Goal: Task Accomplishment & Management: Manage account settings

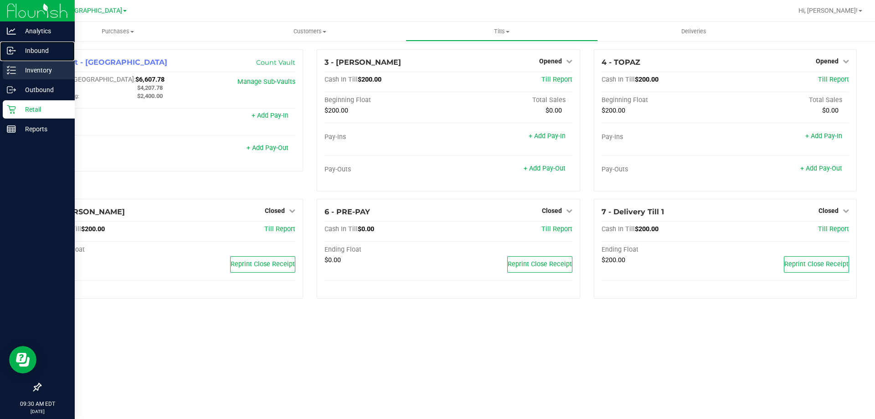
click at [49, 61] on nav "Analytics Inbound Inventory Outbound Retail Reports 09:30 AM EDT 09/29/2025 09/…" at bounding box center [37, 209] width 75 height 419
click at [49, 63] on div "Inventory" at bounding box center [39, 70] width 72 height 18
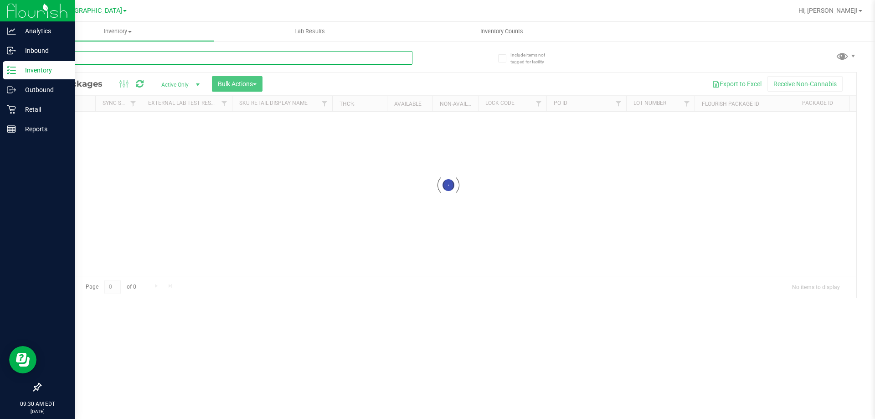
click at [126, 57] on input "text" at bounding box center [226, 58] width 373 height 14
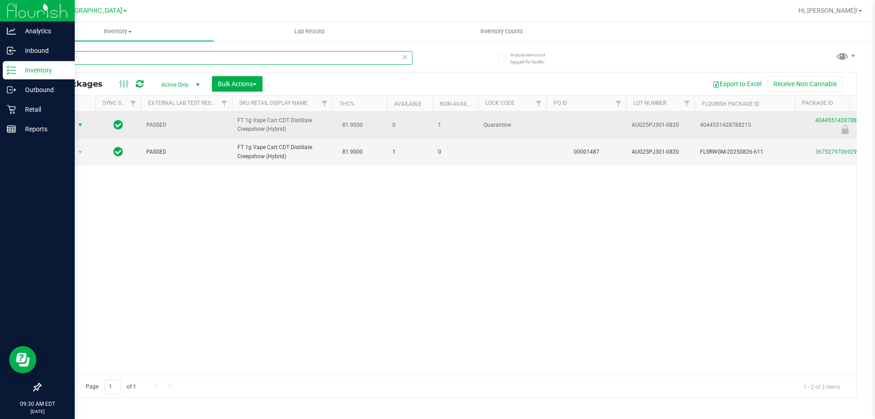
type input "pj3"
click at [72, 124] on span "Action" at bounding box center [62, 125] width 25 height 13
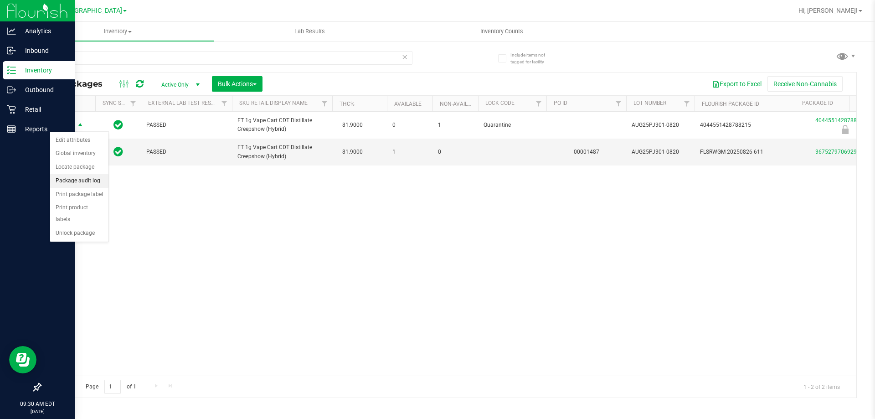
click at [94, 183] on li "Package audit log" at bounding box center [79, 181] width 58 height 14
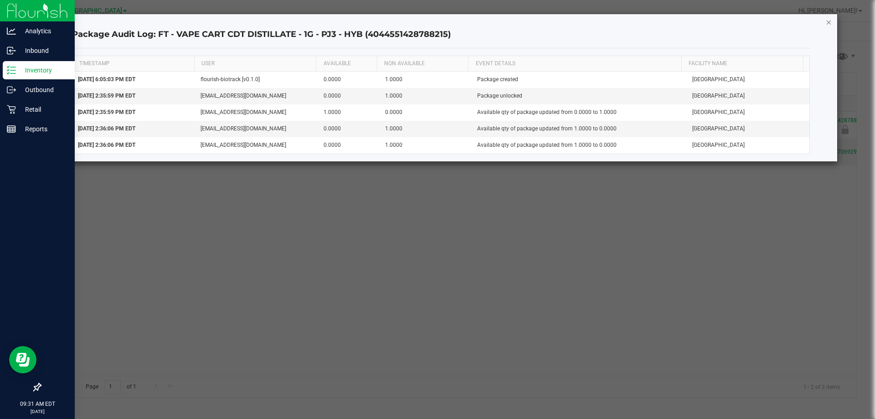
click at [830, 21] on icon "button" at bounding box center [829, 21] width 6 height 11
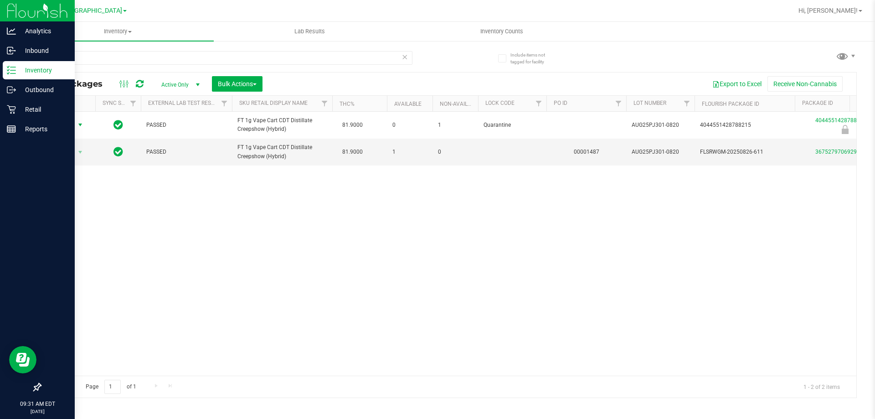
click at [176, 83] on span "Active Only" at bounding box center [179, 84] width 50 height 13
click at [173, 136] on li "All" at bounding box center [178, 140] width 49 height 14
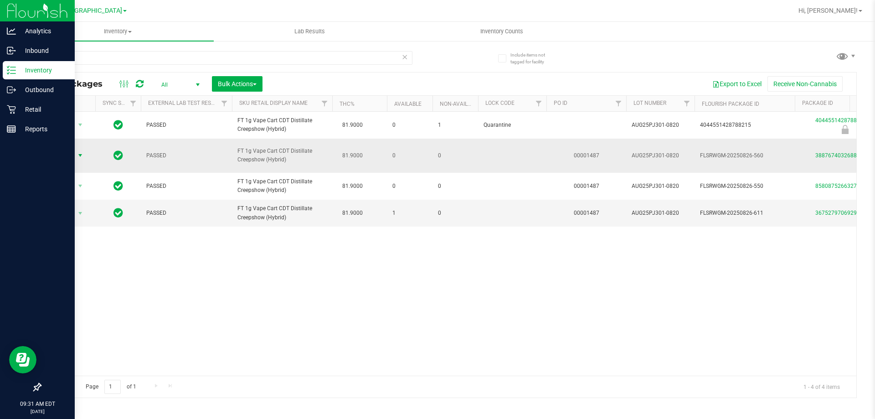
click at [75, 150] on span "select" at bounding box center [80, 155] width 11 height 13
click at [95, 224] on li "Package audit log" at bounding box center [79, 222] width 58 height 14
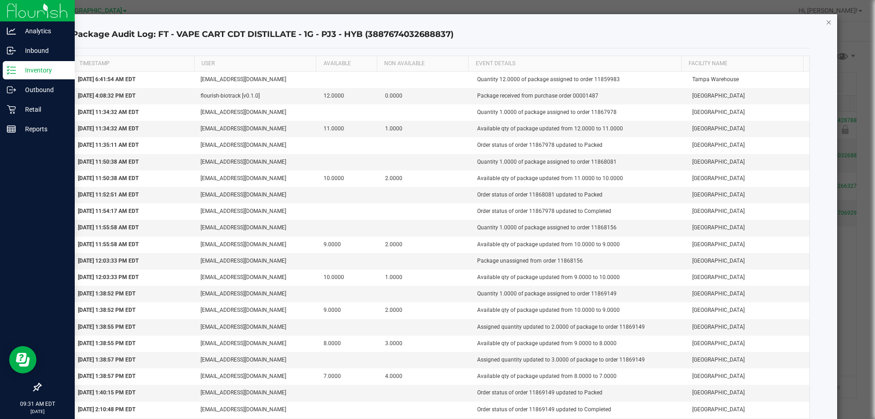
click at [826, 27] on icon "button" at bounding box center [829, 21] width 6 height 11
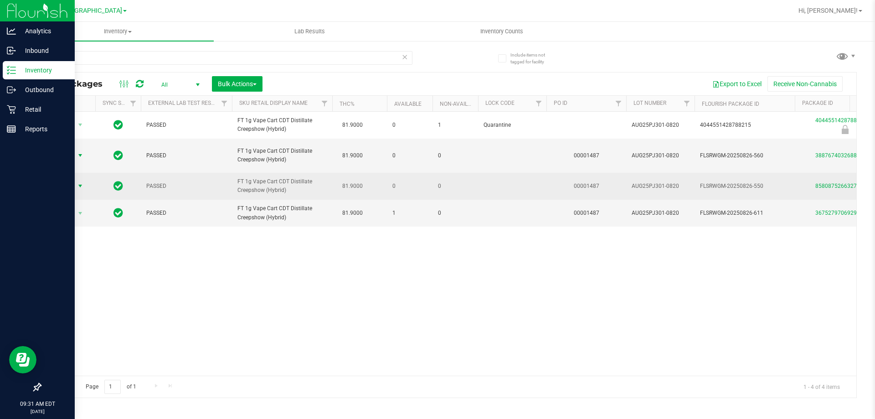
click at [67, 180] on span "Action" at bounding box center [62, 186] width 25 height 13
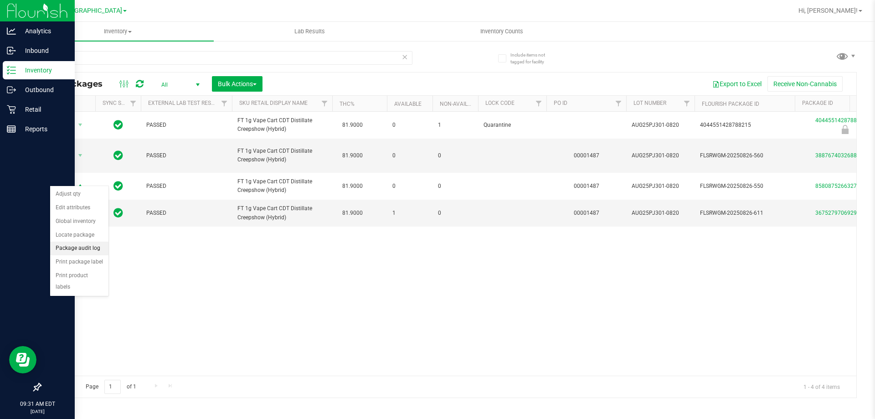
click at [79, 244] on li "Package audit log" at bounding box center [79, 249] width 58 height 14
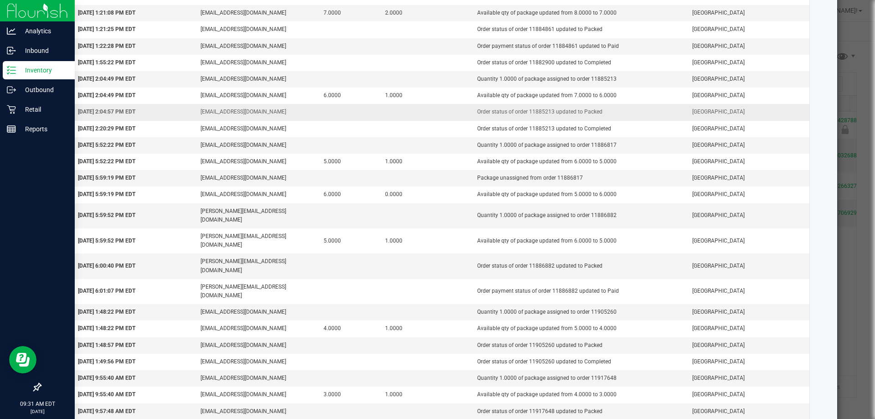
scroll to position [664, 0]
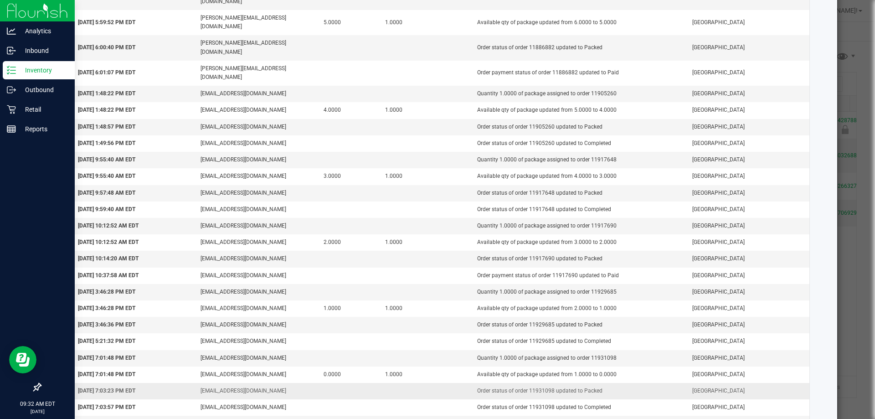
click at [536, 383] on td "Order status of order 11931098 updated to Packed" at bounding box center [579, 391] width 215 height 16
copy td "11931098"
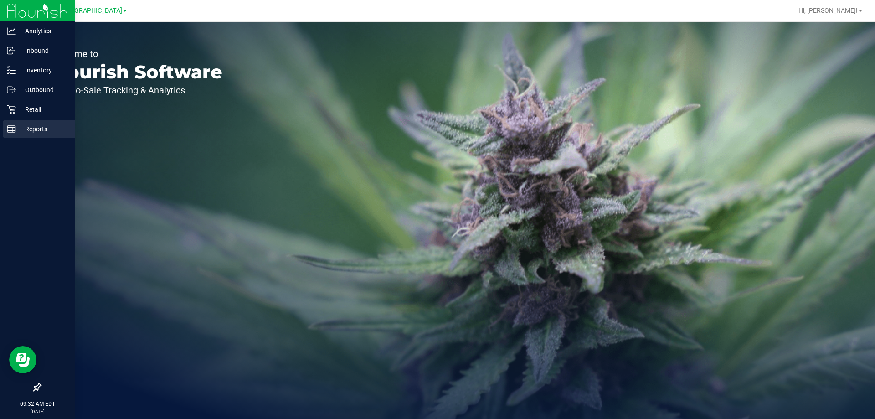
click at [41, 124] on p "Reports" at bounding box center [43, 129] width 55 height 11
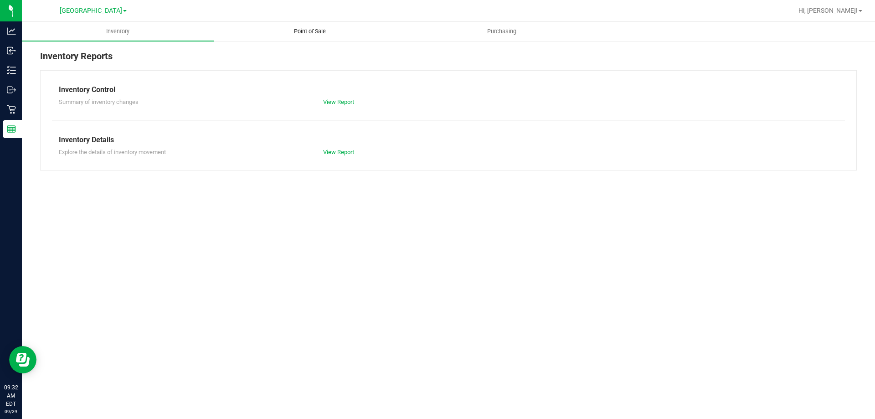
click at [285, 39] on uib-tab-heading "Point of Sale" at bounding box center [309, 31] width 191 height 18
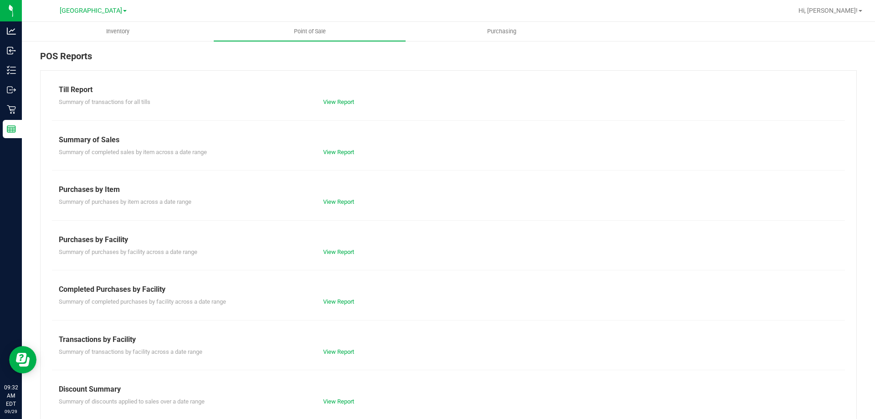
click at [331, 205] on div "View Report" at bounding box center [382, 201] width 132 height 9
click at [334, 204] on link "View Report" at bounding box center [338, 201] width 31 height 7
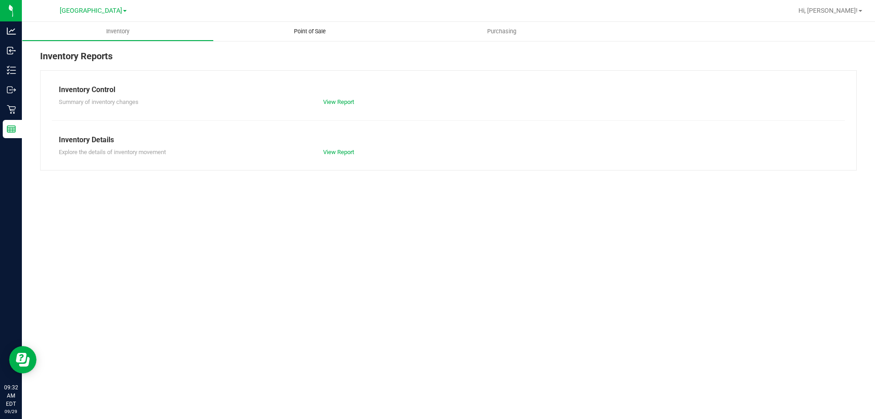
click at [307, 39] on uib-tab-heading "Point of Sale" at bounding box center [310, 31] width 192 height 19
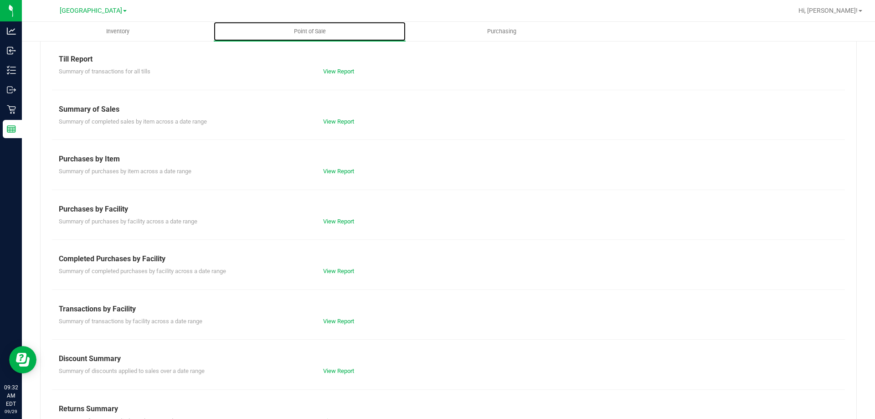
scroll to position [60, 0]
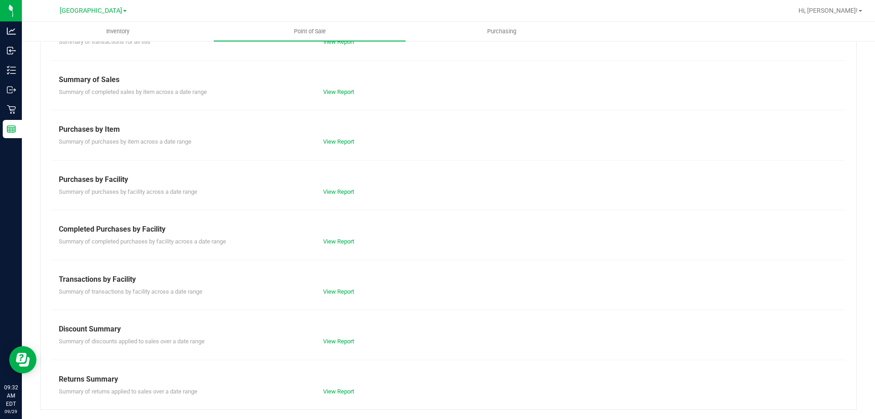
click at [344, 386] on div "Summary of returns applied to sales over a date range View Report" at bounding box center [448, 390] width 793 height 11
click at [344, 393] on link "View Report" at bounding box center [338, 391] width 31 height 7
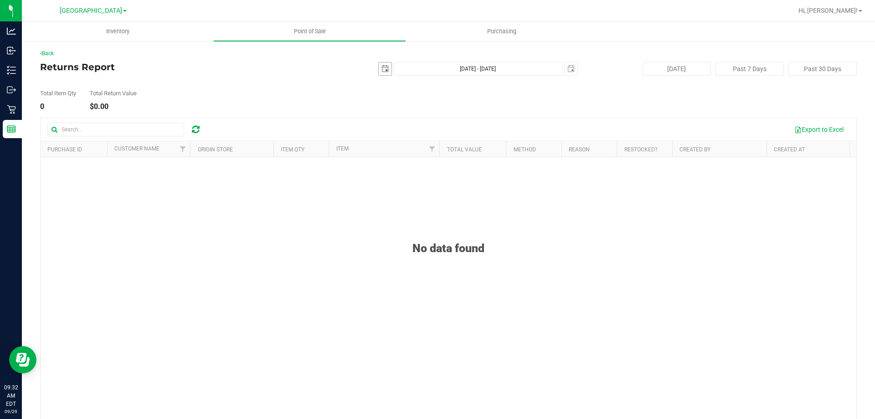
click at [382, 71] on span "select" at bounding box center [385, 68] width 7 height 7
click at [396, 116] on link "1" at bounding box center [395, 119] width 13 height 14
type input "2025-09-01"
type input "Sep 1, 2025 - Sep 29, 2025"
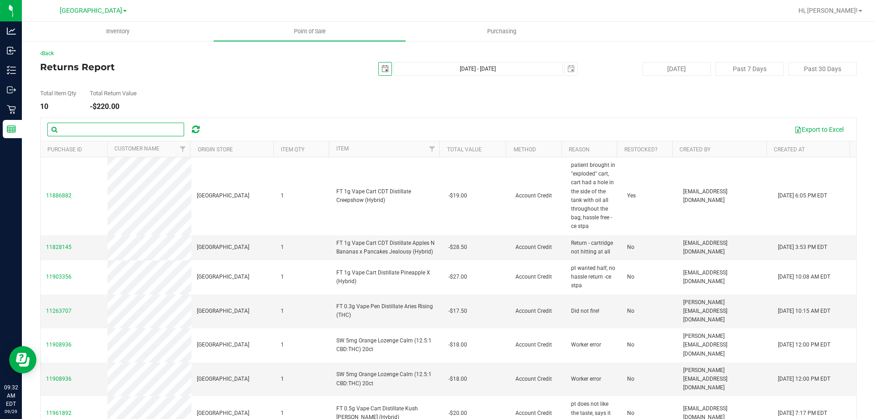
click at [129, 129] on input "text" at bounding box center [115, 130] width 137 height 14
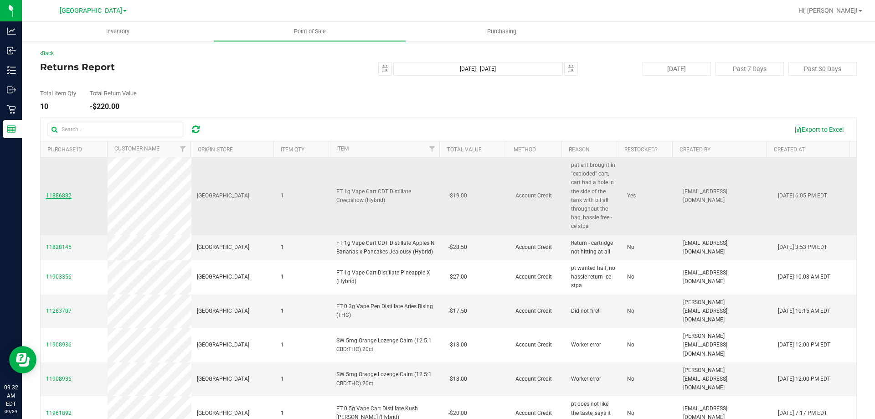
click at [68, 198] on span "11886882" at bounding box center [59, 195] width 26 height 6
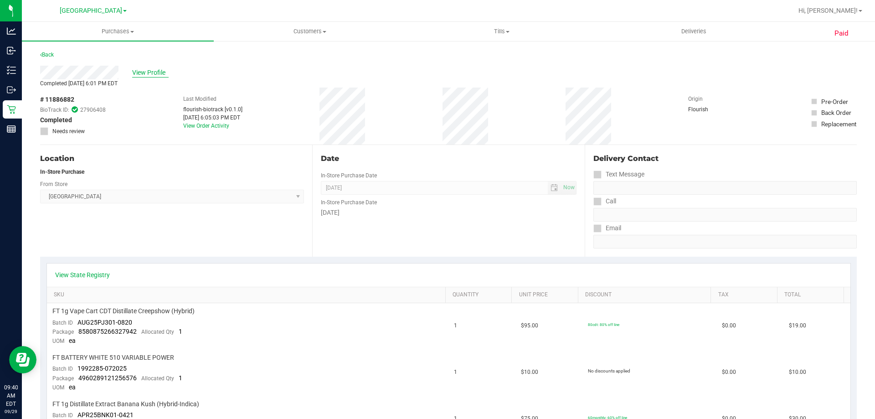
click at [152, 71] on span "View Profile" at bounding box center [150, 73] width 36 height 10
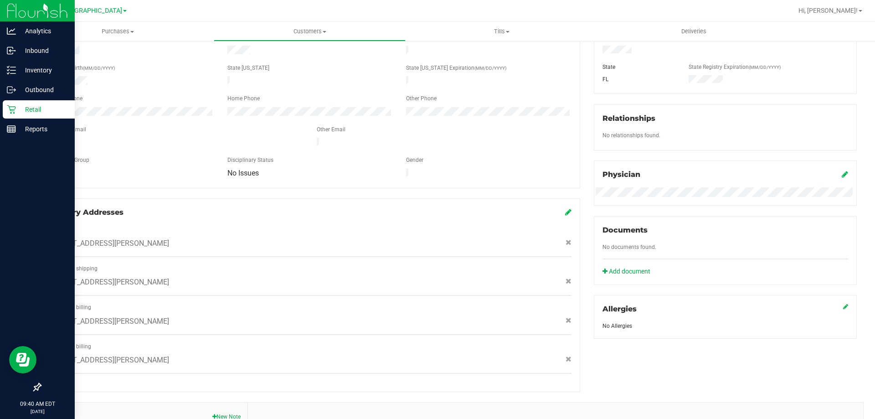
scroll to position [12, 0]
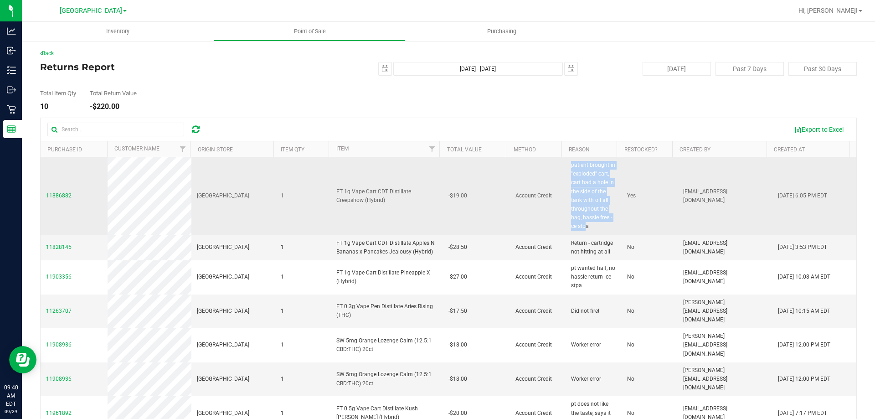
drag, startPoint x: 564, startPoint y: 164, endPoint x: 578, endPoint y: 226, distance: 63.1
click at [578, 226] on span "patient brought in "exploded" cart, cart had a hole in the side of the tank wit…" at bounding box center [593, 196] width 45 height 70
click at [585, 223] on span "patient brought in "exploded" cart, cart had a hole in the side of the tank wit…" at bounding box center [593, 196] width 45 height 70
drag, startPoint x: 585, startPoint y: 228, endPoint x: 563, endPoint y: 165, distance: 66.0
click at [571, 165] on span "patient brought in "exploded" cart, cart had a hole in the side of the tank wit…" at bounding box center [593, 196] width 45 height 70
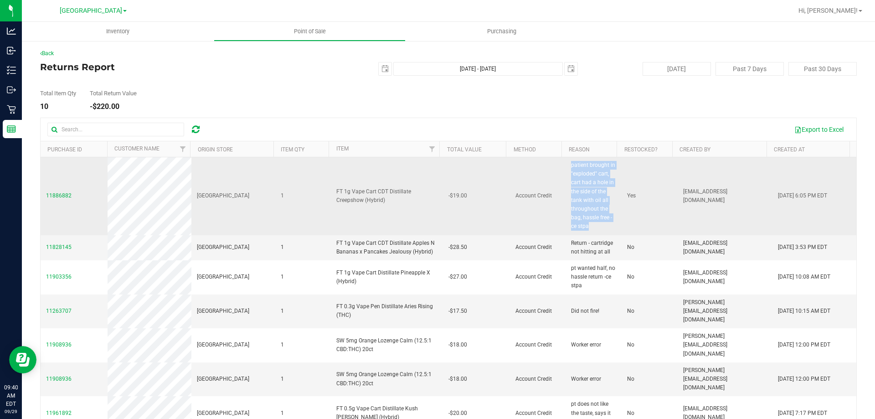
copy span "patient brought in "exploded" cart, cart had a hole in the side of the tank wit…"
click at [627, 200] on div "Yes" at bounding box center [649, 195] width 45 height 9
click at [336, 194] on span "FT 1g Vape Cart CDT Distillate Creepshow (Hybrid)" at bounding box center [386, 195] width 101 height 17
click at [259, 211] on td "[GEOGRAPHIC_DATA]" at bounding box center [233, 196] width 84 height 78
click at [53, 195] on span "11886882" at bounding box center [59, 195] width 26 height 6
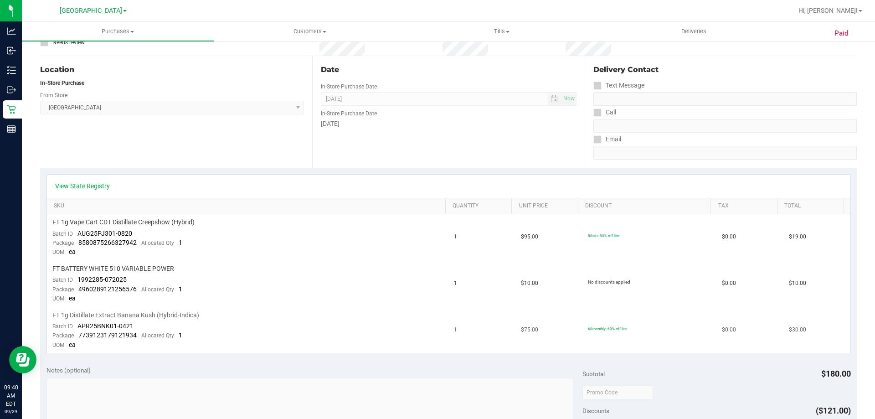
scroll to position [91, 0]
drag, startPoint x: 135, startPoint y: 233, endPoint x: 78, endPoint y: 231, distance: 57.9
click at [78, 231] on td "FT 1g Vape Cart CDT Distillate Creepshow (Hybrid) Batch ID AUG25PJ301-0820 Pack…" at bounding box center [248, 235] width 402 height 47
copy span "AUG25PJ301-0820"
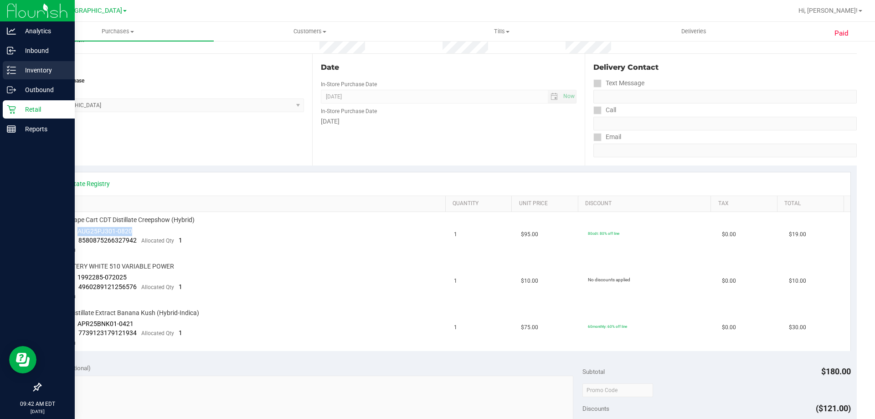
click at [33, 75] on p "Inventory" at bounding box center [43, 70] width 55 height 11
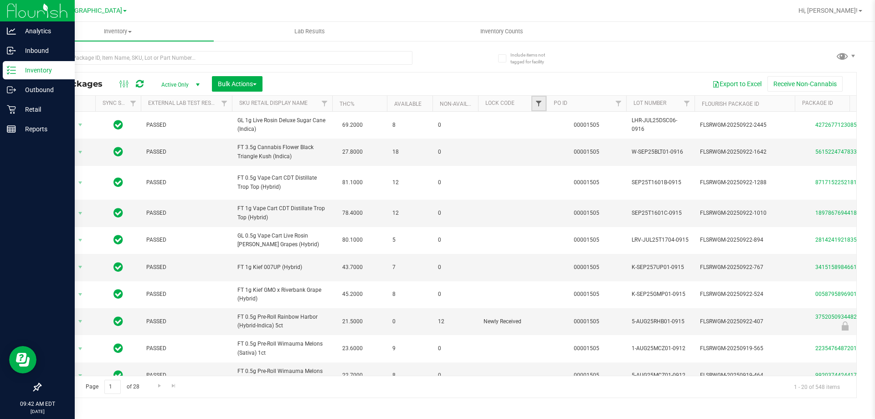
click at [537, 102] on span "Filter" at bounding box center [538, 103] width 7 height 7
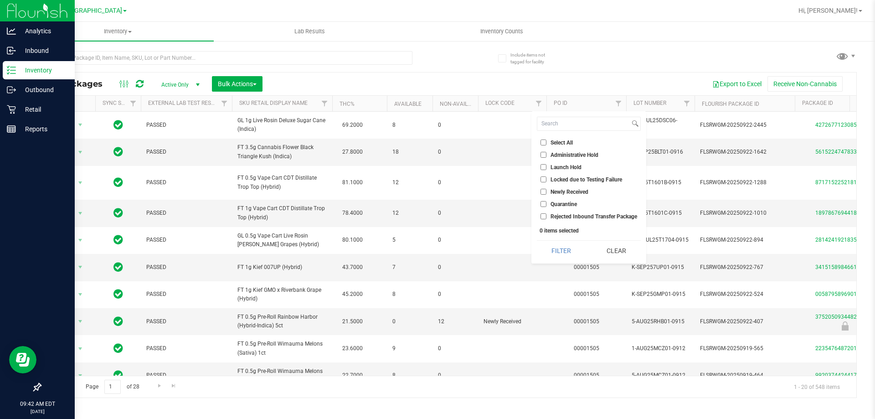
click at [544, 204] on input "Quarantine" at bounding box center [544, 204] width 6 height 6
checkbox input "true"
click at [555, 245] on button "Filter" at bounding box center [561, 251] width 49 height 20
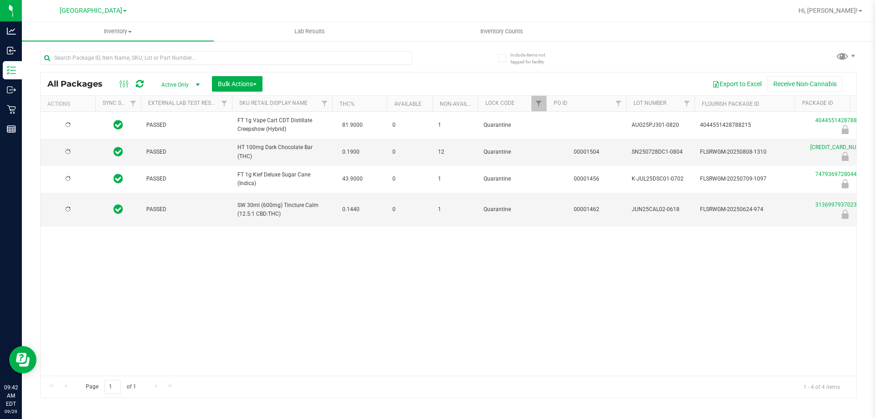
type input "2026-02-07"
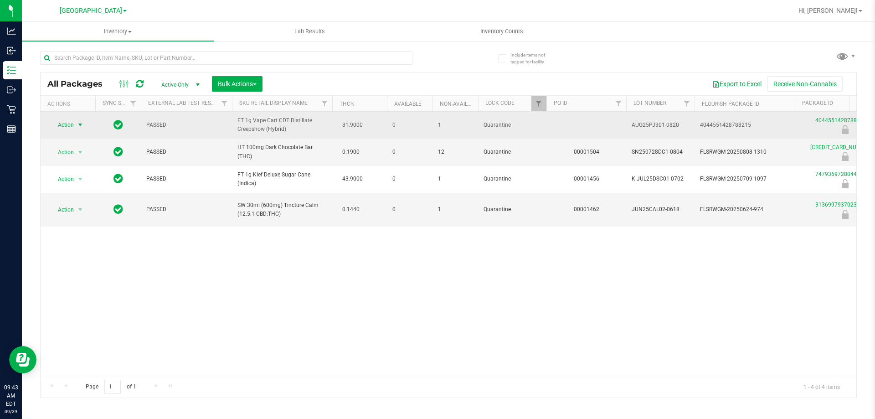
click at [80, 131] on span "select" at bounding box center [80, 125] width 11 height 13
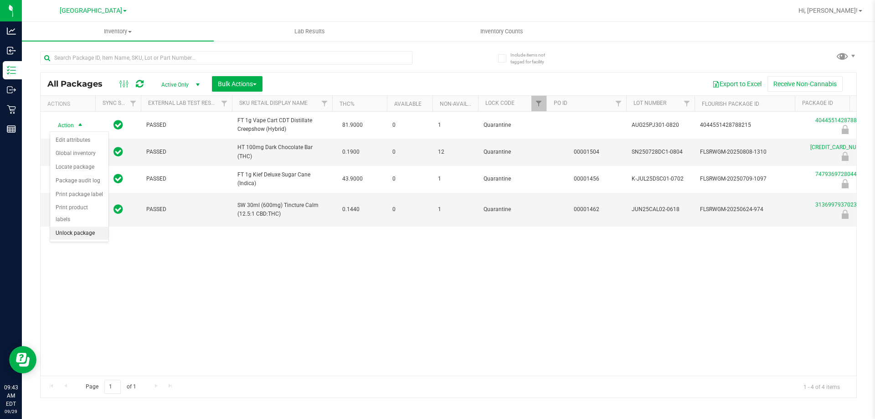
click at [82, 227] on li "Unlock package" at bounding box center [79, 234] width 58 height 14
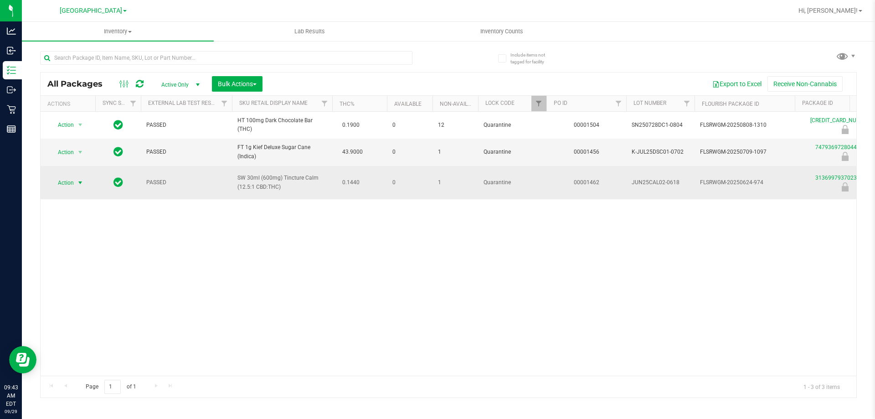
click at [75, 186] on span "select" at bounding box center [80, 182] width 11 height 13
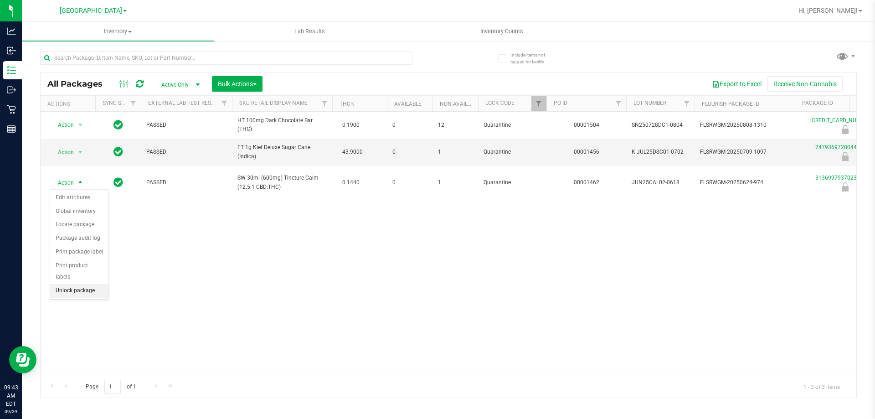
click at [93, 284] on li "Unlock package" at bounding box center [79, 291] width 58 height 14
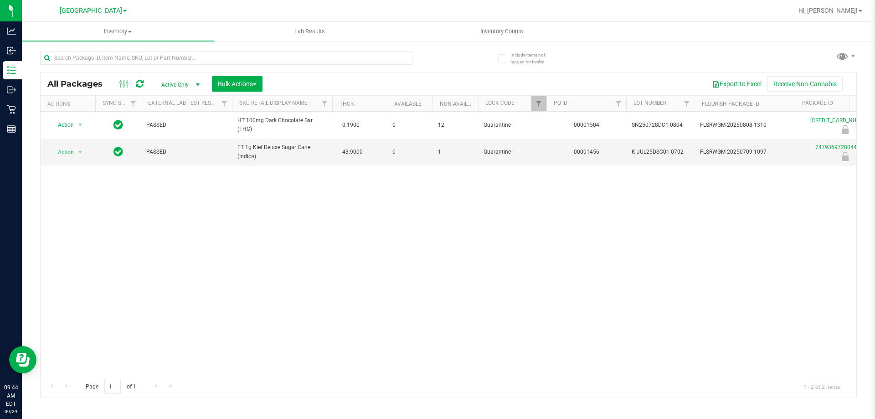
click at [545, 104] on div at bounding box center [547, 104] width 4 height 16
click at [532, 105] on link "Filter" at bounding box center [539, 104] width 15 height 16
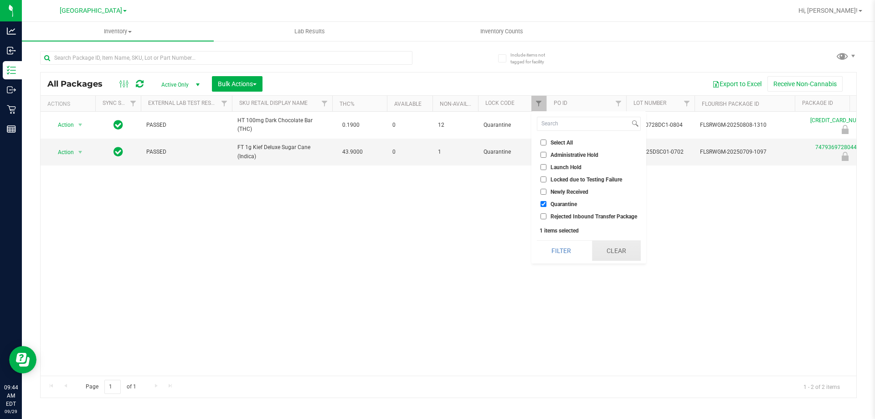
click at [598, 246] on button "Clear" at bounding box center [616, 251] width 49 height 20
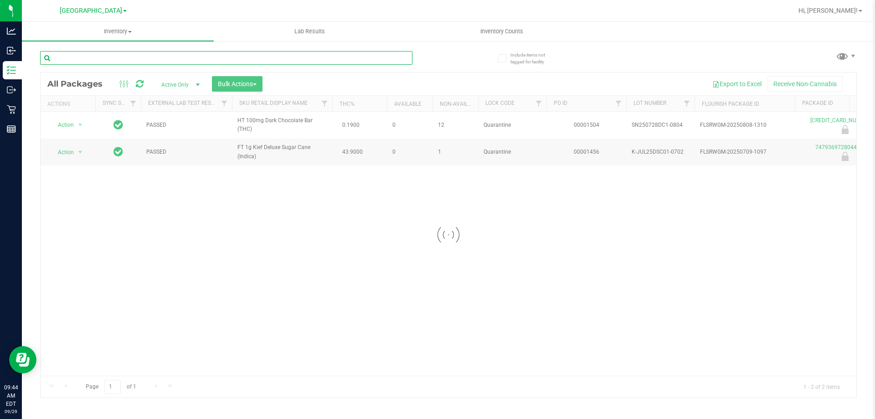
click at [150, 61] on input "text" at bounding box center [226, 58] width 373 height 14
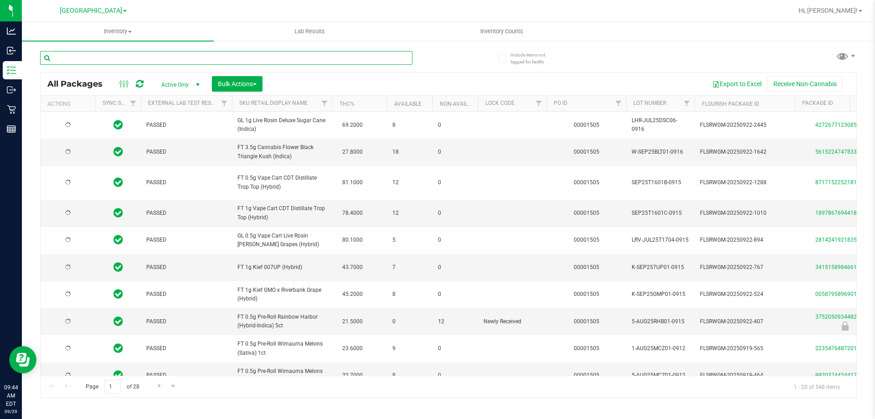
type input "c"
type input "[DATE]"
type input "calm"
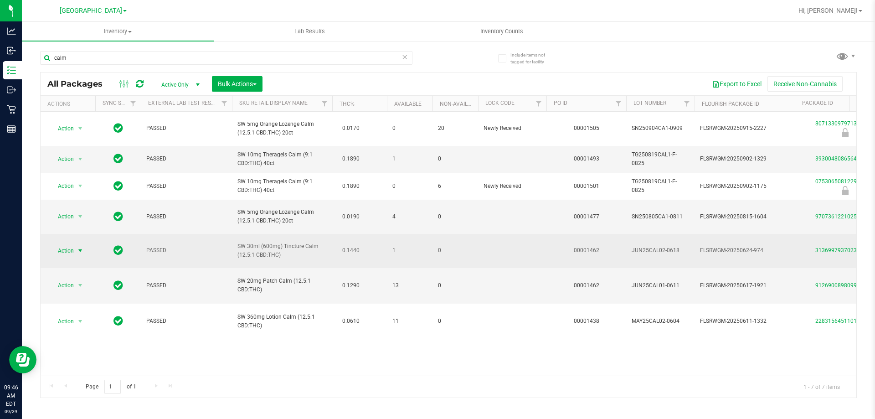
click at [73, 253] on span "Action" at bounding box center [62, 250] width 25 height 13
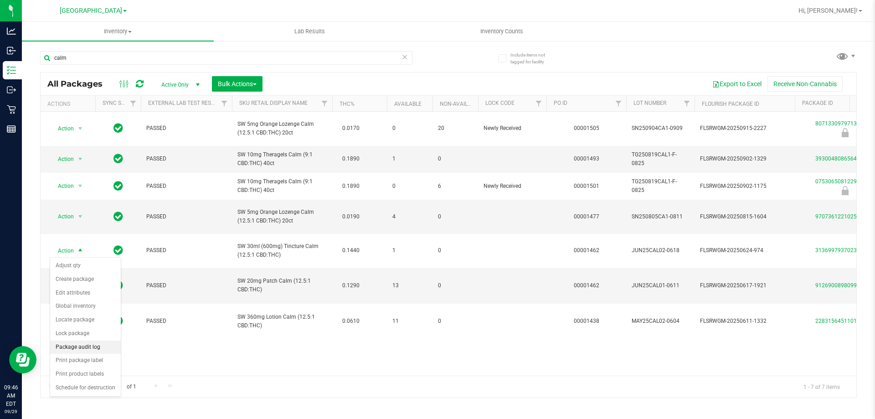
click at [95, 348] on li "Package audit log" at bounding box center [85, 348] width 71 height 14
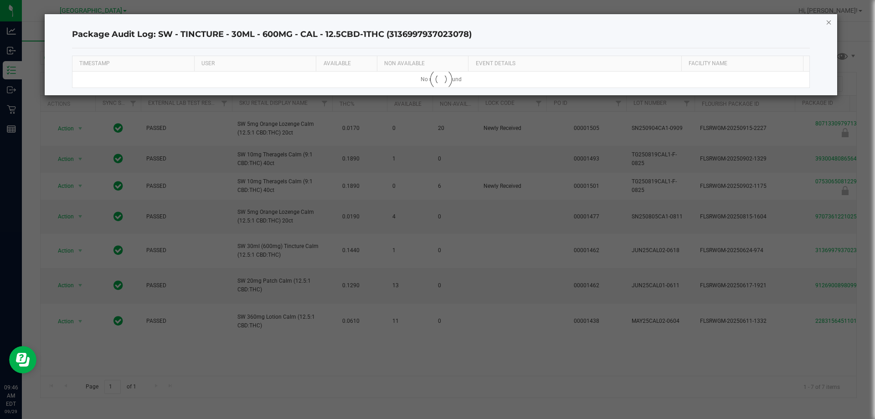
click at [831, 24] on icon "button" at bounding box center [829, 21] width 6 height 11
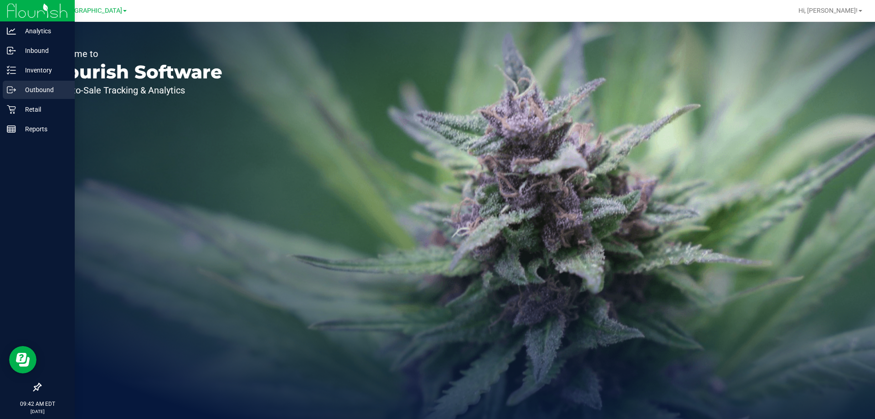
click at [37, 97] on div "Outbound" at bounding box center [39, 90] width 72 height 18
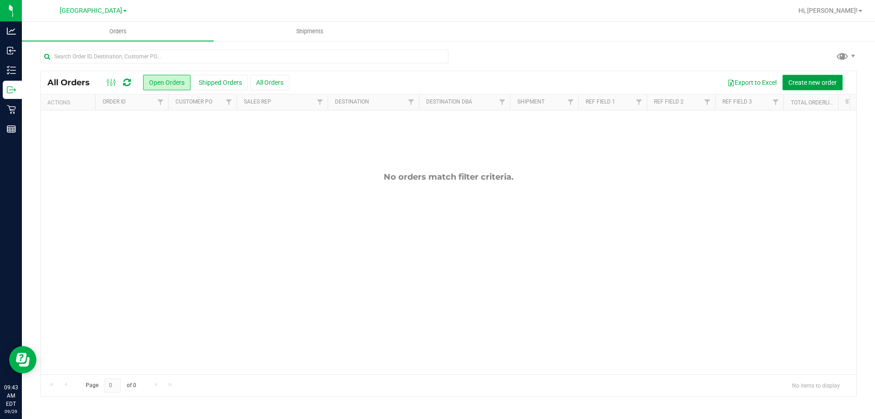
click at [816, 85] on span "Create new order" at bounding box center [813, 82] width 48 height 7
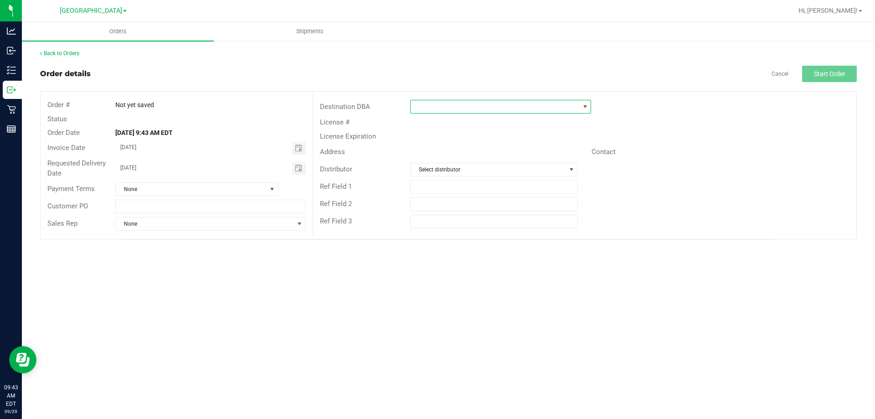
click at [458, 111] on span at bounding box center [495, 106] width 169 height 13
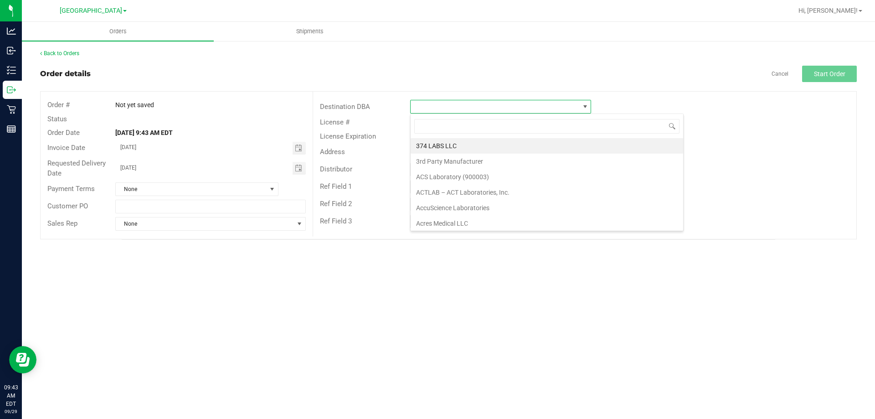
scroll to position [14, 181]
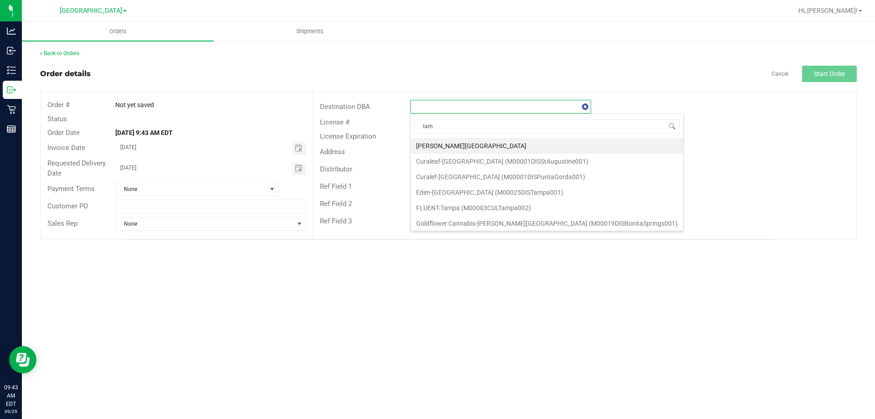
type input "tamp"
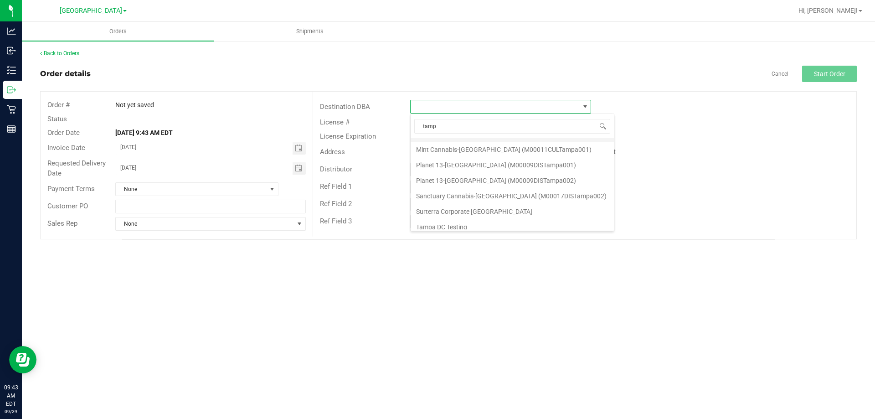
scroll to position [95, 0]
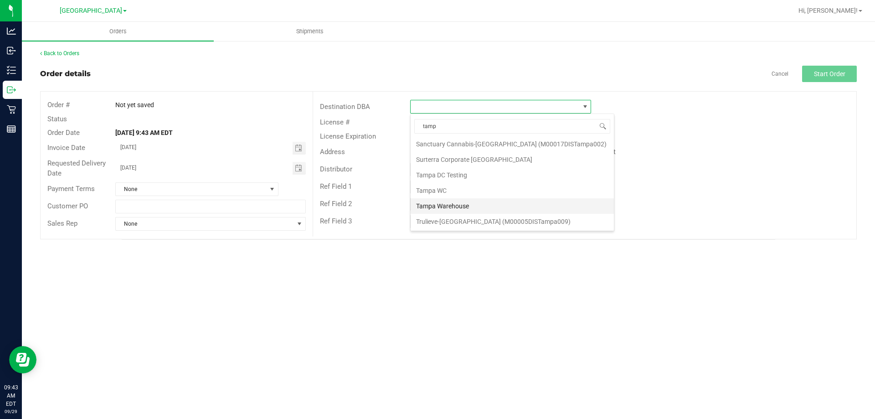
click at [494, 205] on li "Tampa Warehouse" at bounding box center [512, 206] width 203 height 16
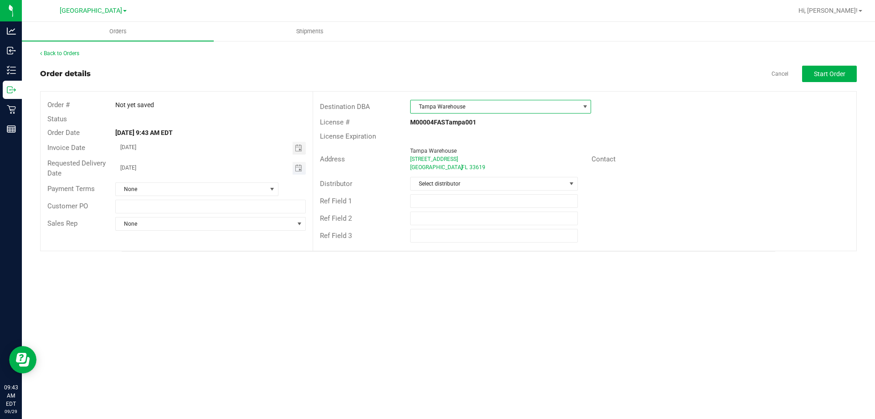
click at [300, 164] on span "Toggle calendar" at bounding box center [299, 168] width 13 height 13
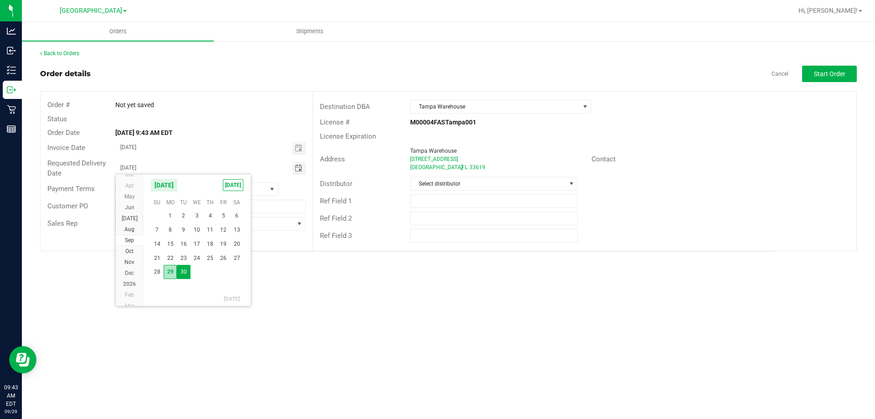
click at [172, 271] on span "29" at bounding box center [170, 272] width 13 height 14
type input "[DATE]"
click at [404, 301] on div "Orders Shipments Back to Orders Order details Cancel Start Order Order # Not ye…" at bounding box center [449, 220] width 854 height 397
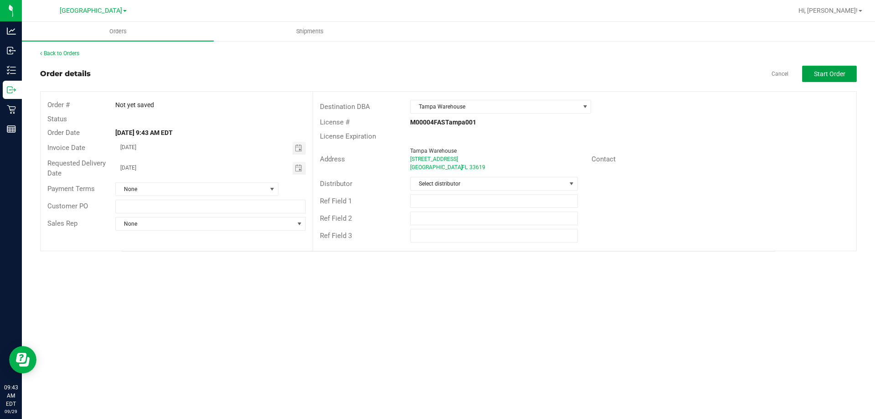
click at [819, 74] on span "Start Order" at bounding box center [829, 73] width 31 height 7
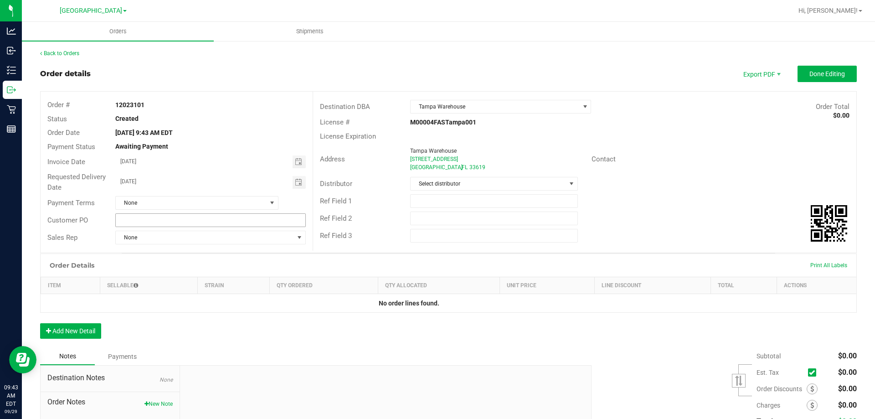
scroll to position [46, 0]
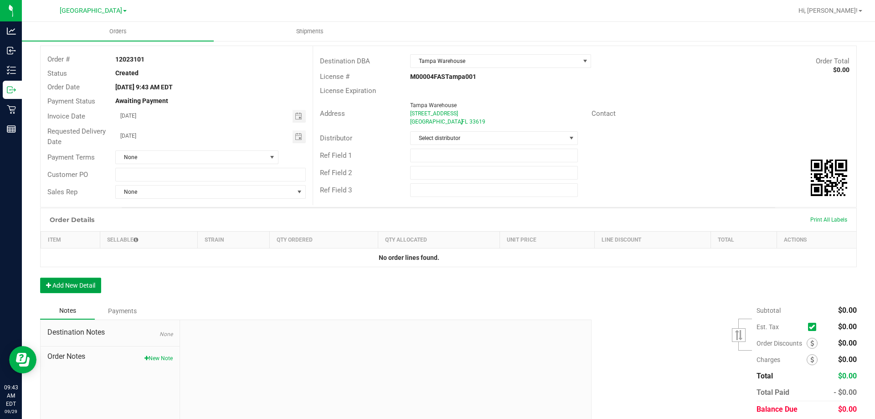
click at [65, 281] on button "Add New Detail" at bounding box center [70, 286] width 61 height 16
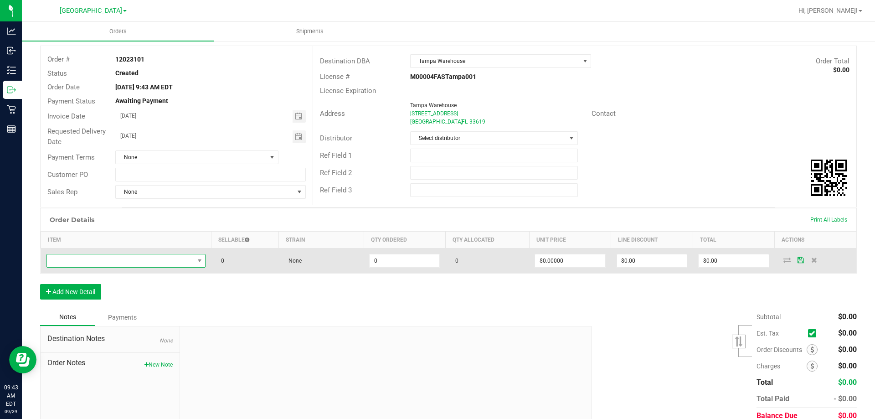
click at [122, 257] on span "NO DATA FOUND" at bounding box center [120, 260] width 147 height 13
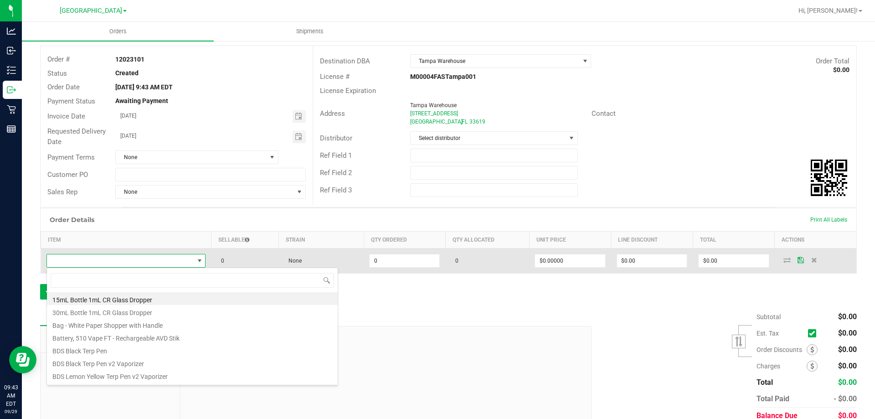
scroll to position [14, 156]
type input "pj3"
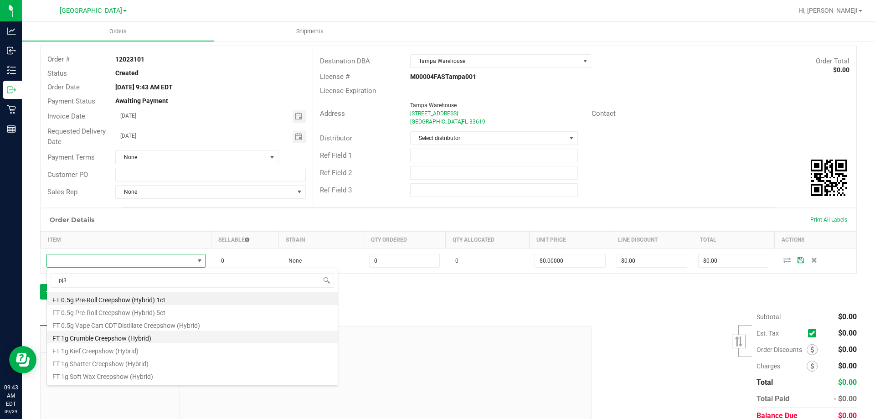
scroll to position [46, 0]
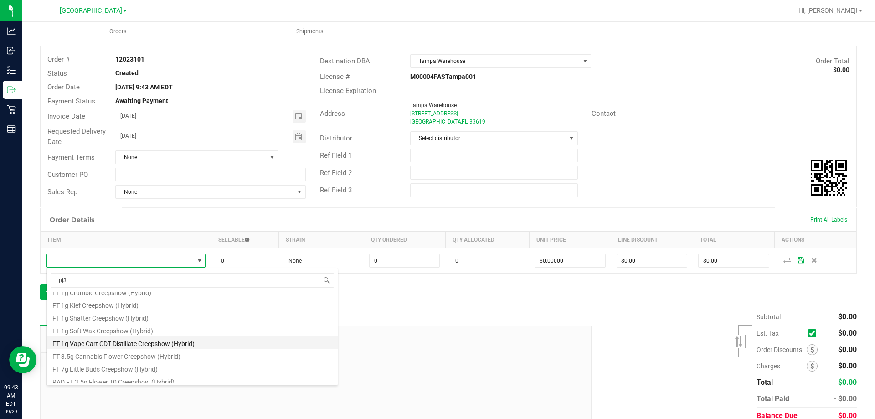
click at [138, 346] on li "FT 1g Vape Cart CDT Distillate Creepshow (Hybrid)" at bounding box center [192, 342] width 291 height 13
type input "0 ea"
type input "$95.00000"
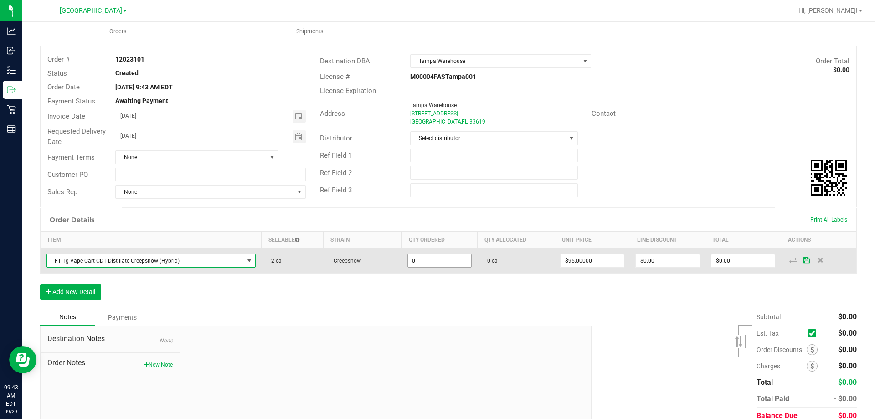
click at [437, 257] on input "0" at bounding box center [439, 260] width 63 height 13
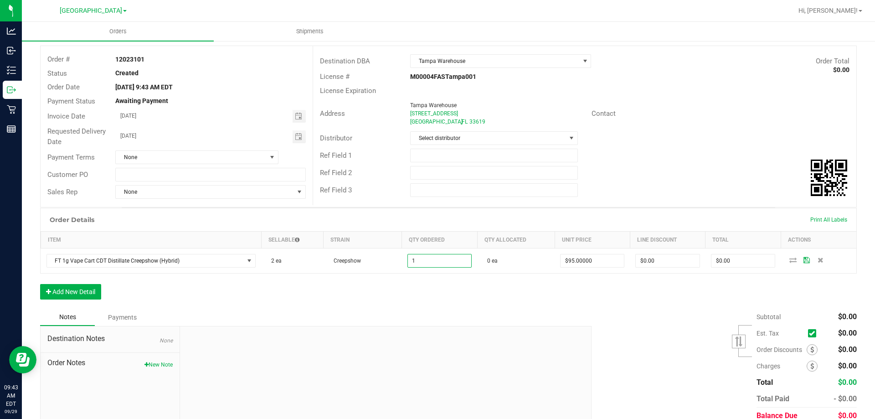
type input "1 ea"
type input "$95.00"
click at [522, 328] on div at bounding box center [385, 387] width 411 height 122
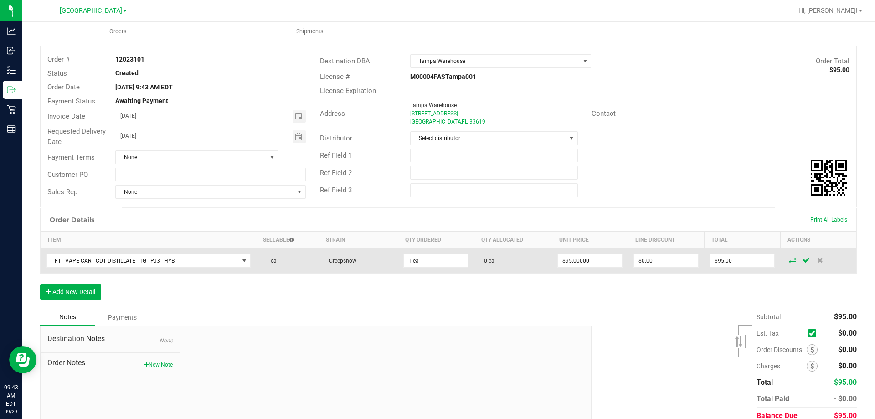
click at [789, 262] on icon at bounding box center [792, 259] width 7 height 5
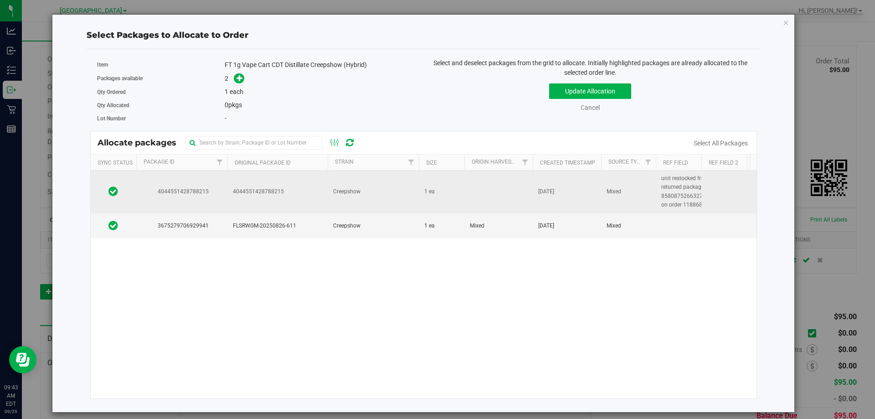
click at [364, 182] on td "Creepshow" at bounding box center [373, 192] width 91 height 43
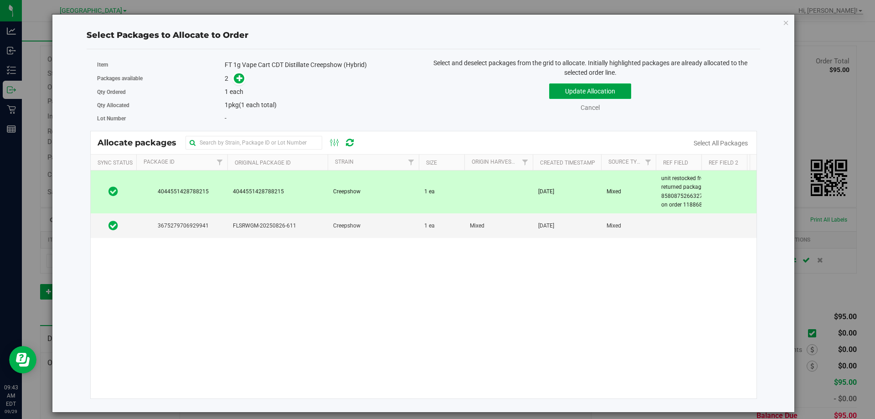
click at [571, 84] on button "Update Allocation" at bounding box center [590, 91] width 82 height 16
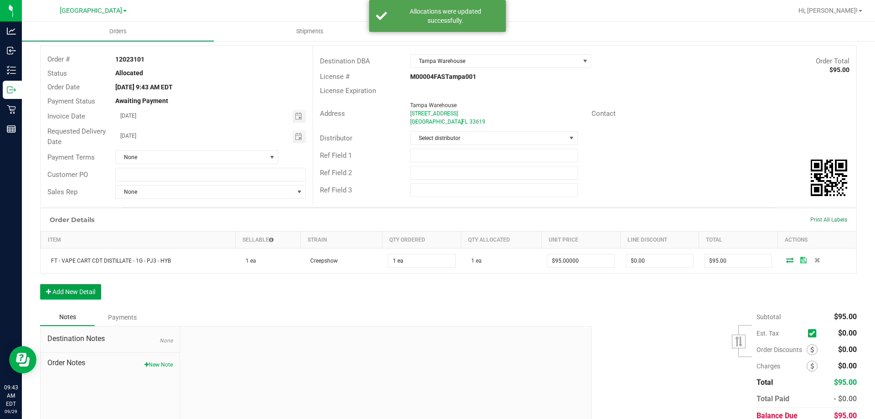
click at [45, 290] on button "Add New Detail" at bounding box center [70, 292] width 61 height 16
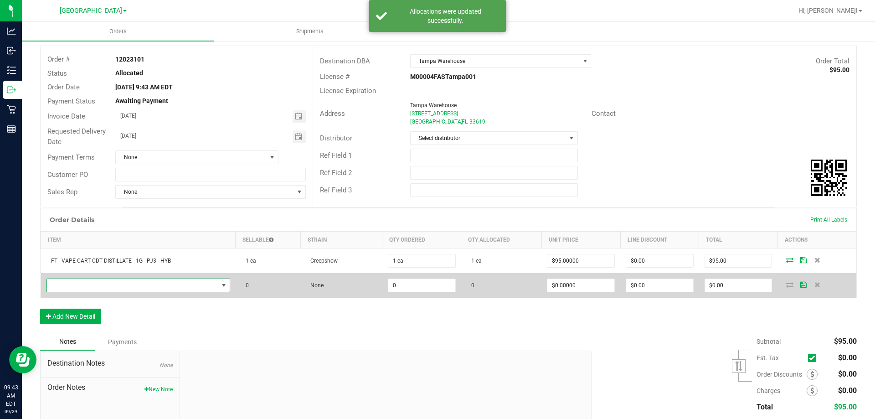
click at [106, 284] on span "NO DATA FOUND" at bounding box center [132, 285] width 171 height 13
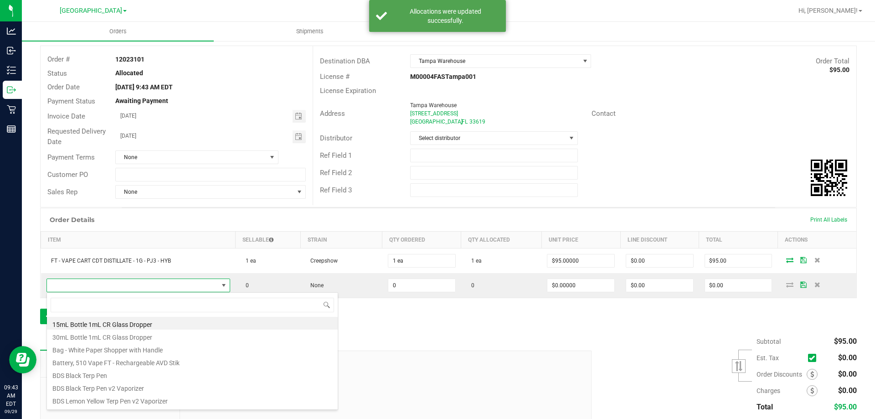
scroll to position [14, 180]
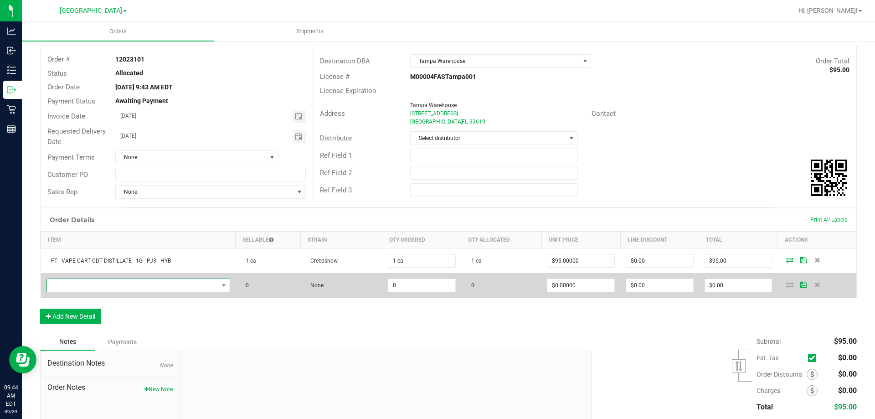
click at [114, 285] on span "NO DATA FOUND" at bounding box center [132, 285] width 171 height 13
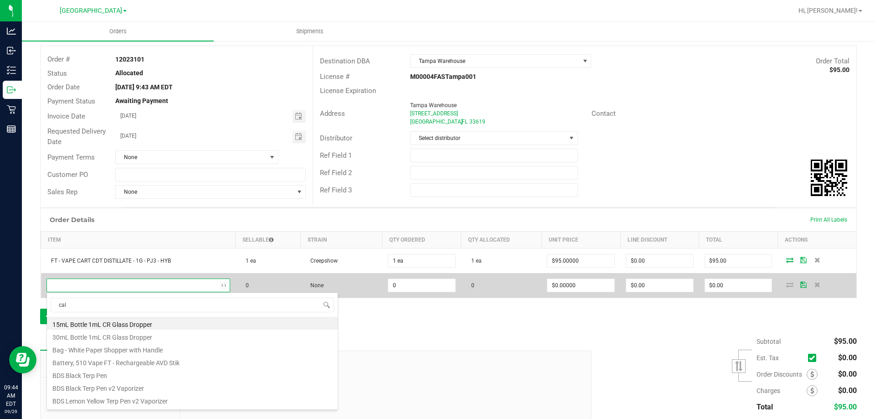
type input "calm"
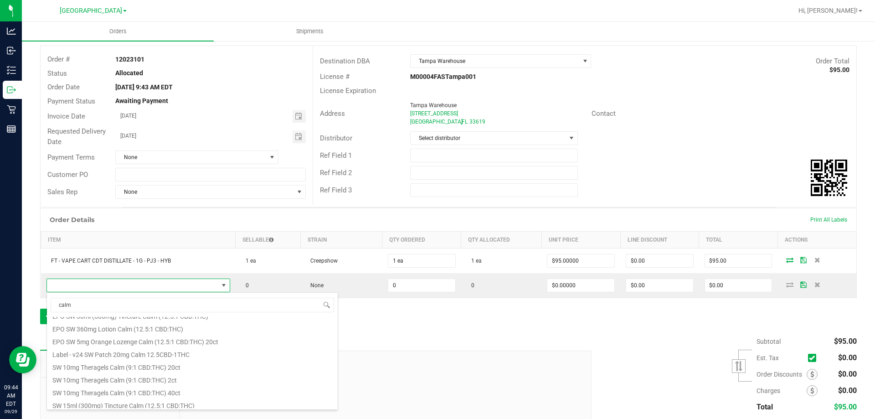
scroll to position [164, 0]
click at [115, 399] on li "SW 30ml (1350mg) Tincture Calm (12.5:1 CBD:THC)" at bounding box center [192, 401] width 291 height 13
type input "0 ea"
type input "$150.00000"
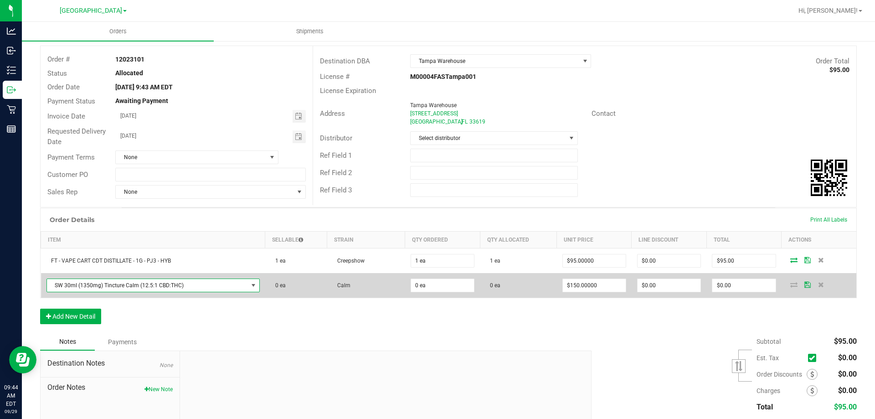
click at [433, 293] on td "0 ea" at bounding box center [442, 285] width 75 height 25
click at [433, 288] on input "0" at bounding box center [442, 285] width 63 height 13
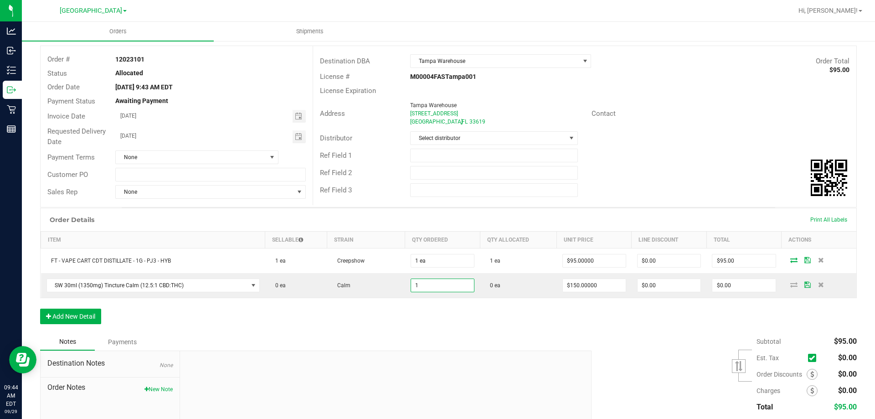
type input "1 ea"
type input "$150.00"
click at [469, 309] on div "Order Details Print All Labels Item Sellable Strain Qty Ordered Qty Allocated U…" at bounding box center [448, 270] width 817 height 125
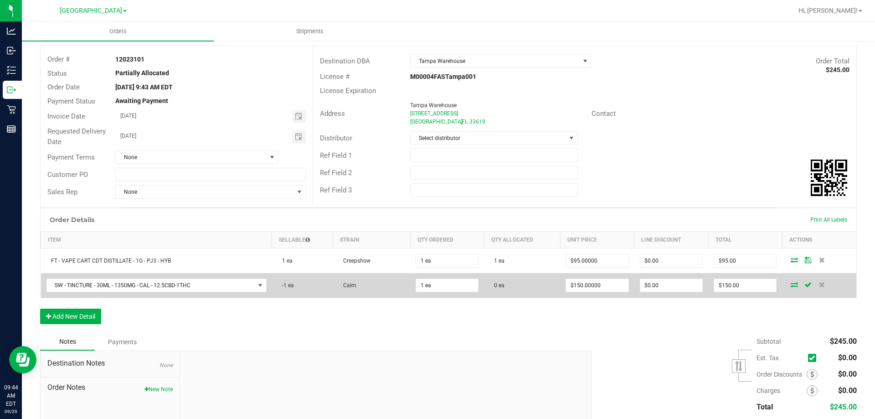
click at [791, 284] on icon at bounding box center [794, 284] width 7 height 5
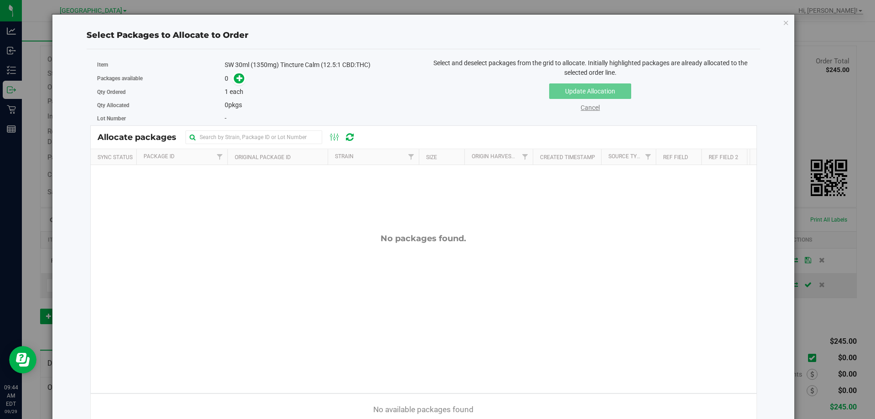
click at [590, 110] on link "Cancel" at bounding box center [590, 107] width 19 height 7
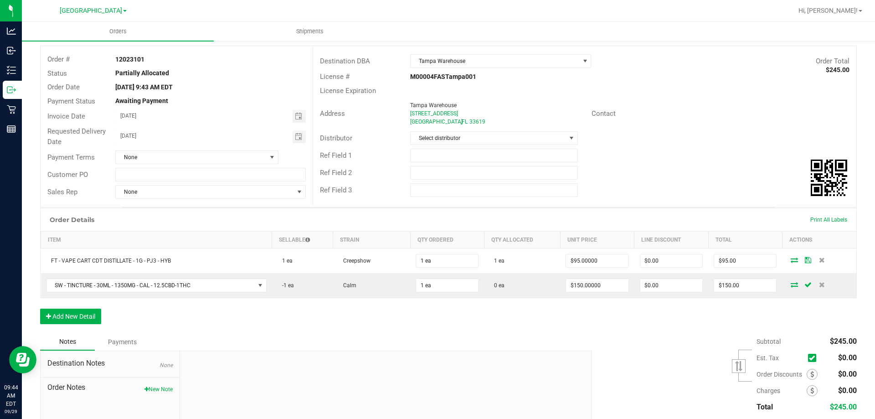
click at [604, 109] on div "Contact" at bounding box center [630, 114] width 91 height 10
click at [430, 318] on div "Order Details Print All Labels Item Sellable Strain Qty Ordered Qty Allocated U…" at bounding box center [448, 270] width 817 height 125
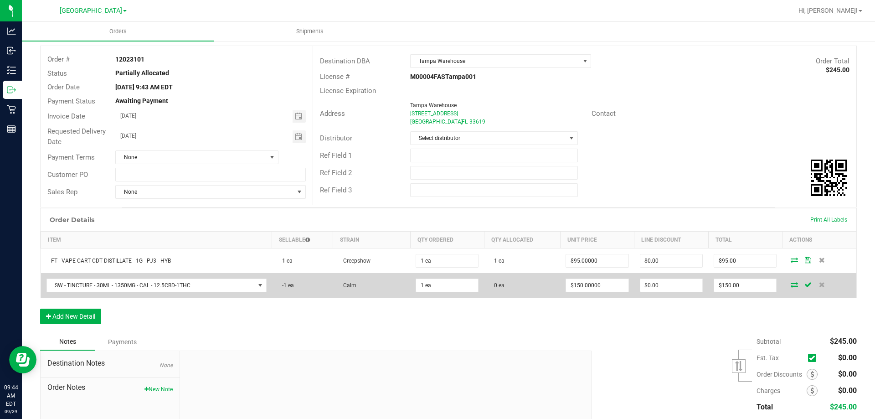
click at [788, 284] on span at bounding box center [795, 284] width 14 height 5
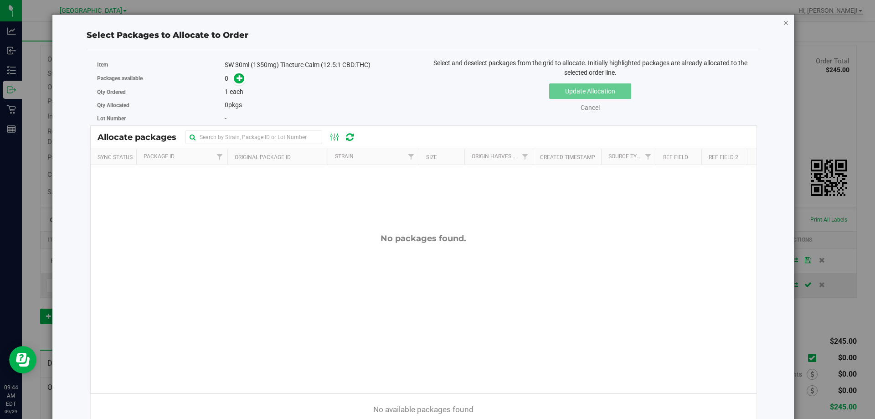
click at [783, 20] on icon "button" at bounding box center [786, 22] width 6 height 11
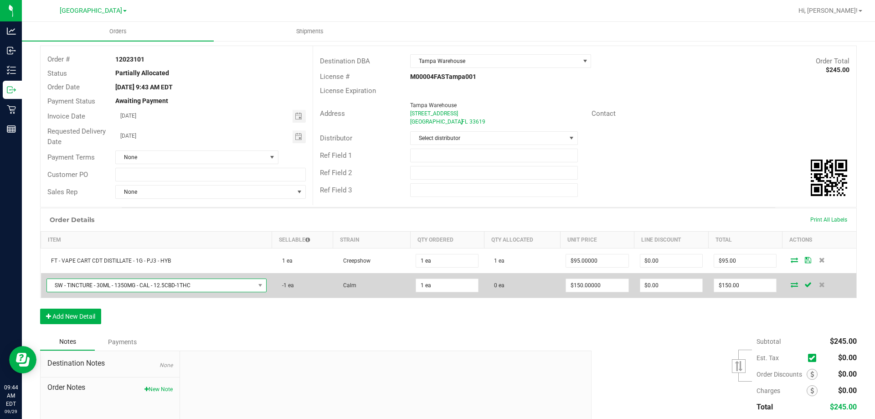
click at [193, 288] on span "SW - TINCTURE - 30ML - 1350MG - CAL - 12.5CBD-1THC" at bounding box center [151, 285] width 208 height 13
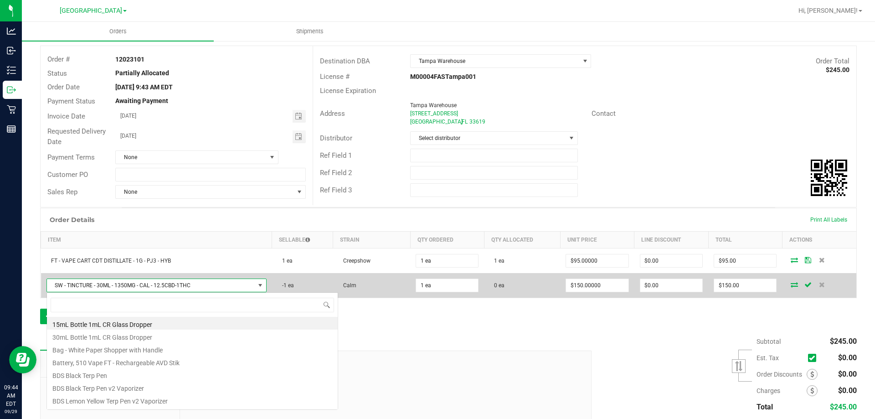
scroll to position [14, 216]
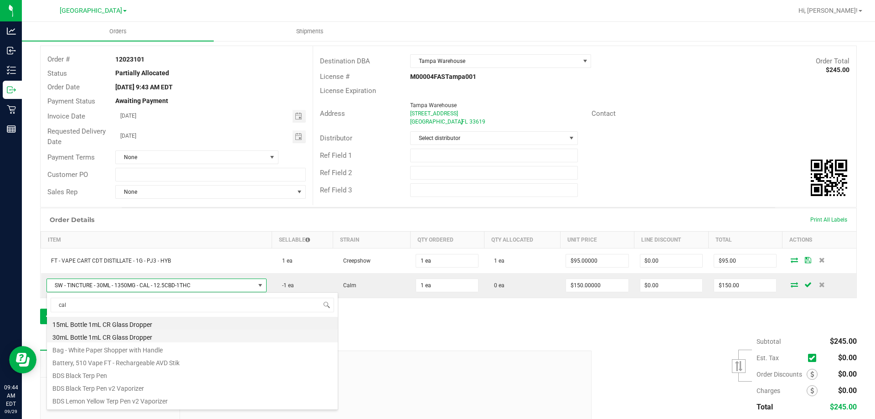
type input "calm"
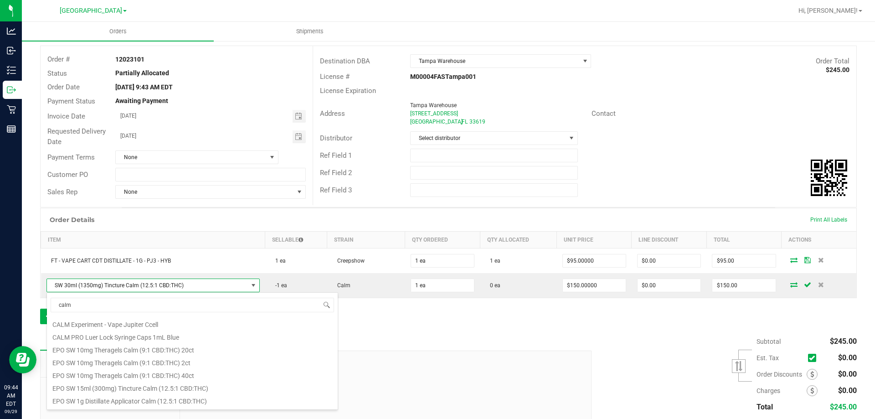
scroll to position [164, 0]
click at [113, 406] on li "SW 30ml (1350mg) Tincture Calm (12.5:1 CBD:THC)" at bounding box center [192, 401] width 291 height 13
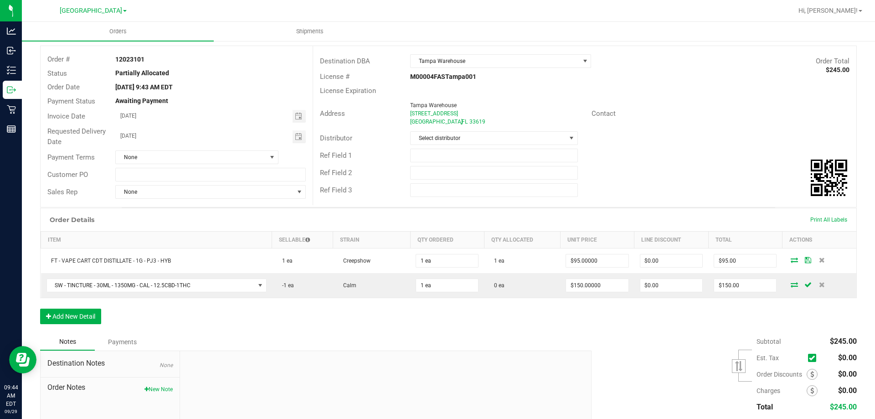
click at [493, 326] on div "Order Details Print All Labels Item Sellable Strain Qty Ordered Qty Allocated U…" at bounding box center [448, 270] width 817 height 125
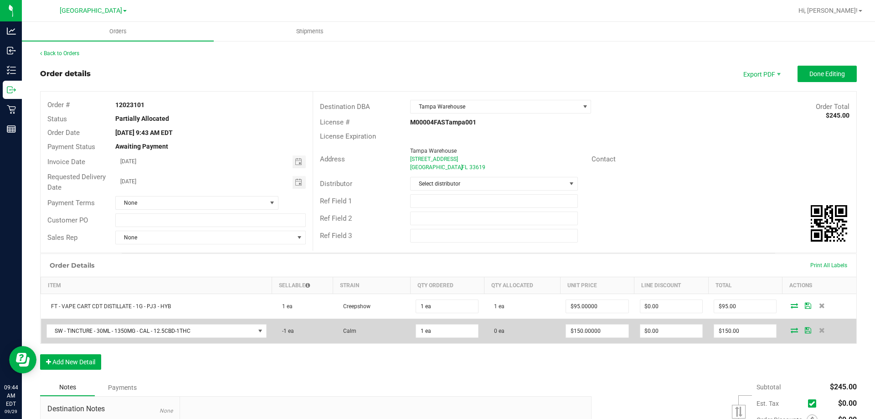
click at [791, 331] on icon at bounding box center [794, 329] width 7 height 5
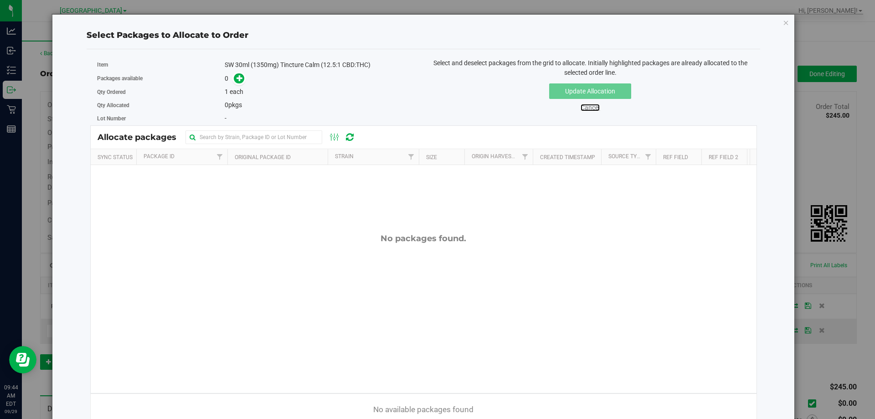
click at [581, 105] on link "Cancel" at bounding box center [590, 107] width 19 height 7
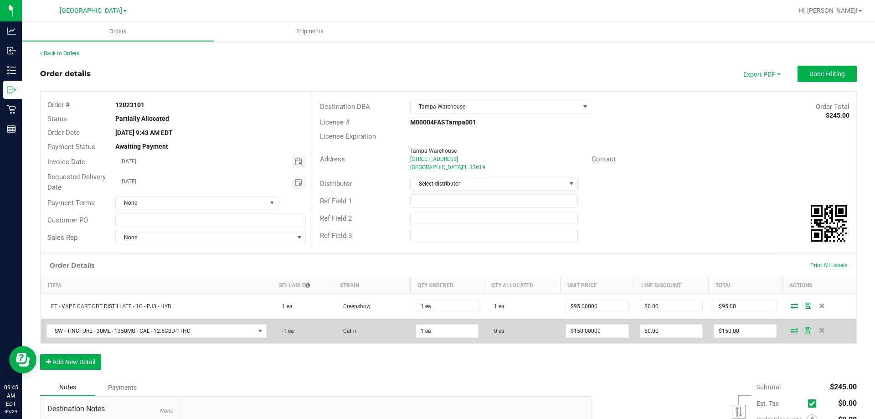
click at [791, 328] on icon at bounding box center [794, 329] width 7 height 5
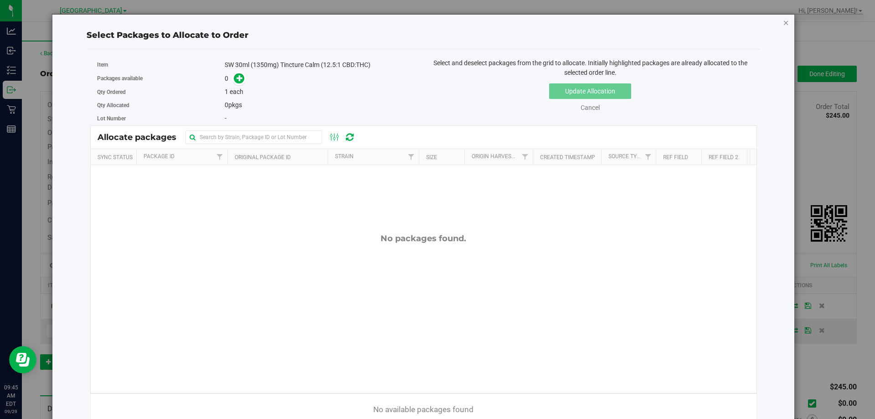
click at [783, 26] on icon "button" at bounding box center [786, 22] width 6 height 11
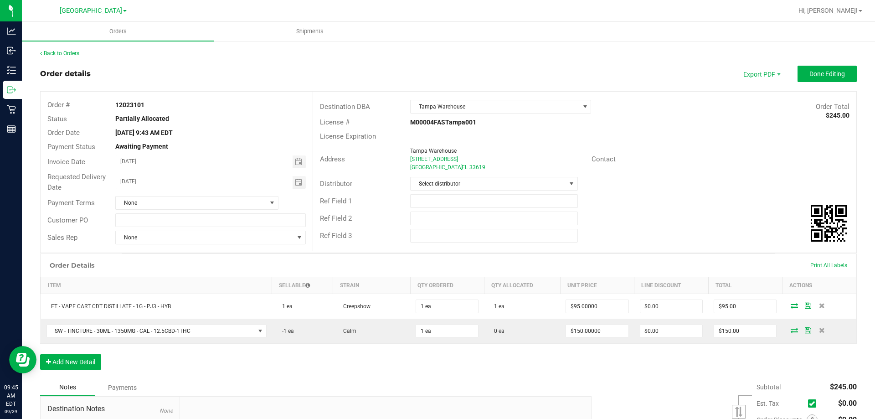
click at [324, 361] on div "Order Details Print All Labels Item Sellable Strain Qty Ordered Qty Allocated U…" at bounding box center [448, 316] width 817 height 125
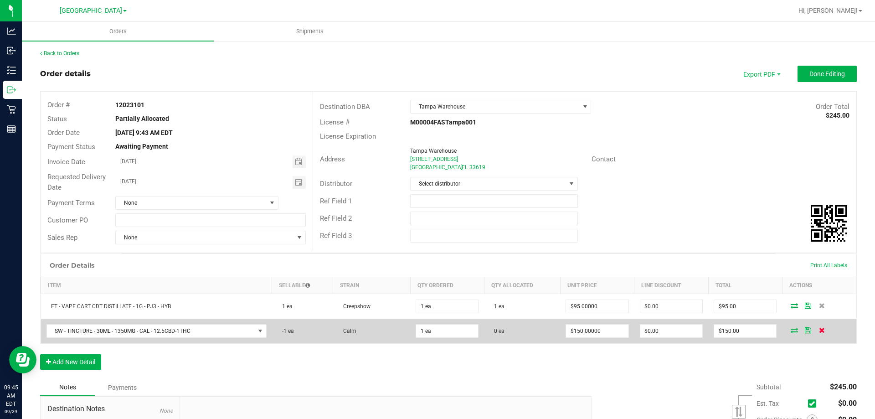
click at [819, 329] on icon at bounding box center [822, 329] width 6 height 5
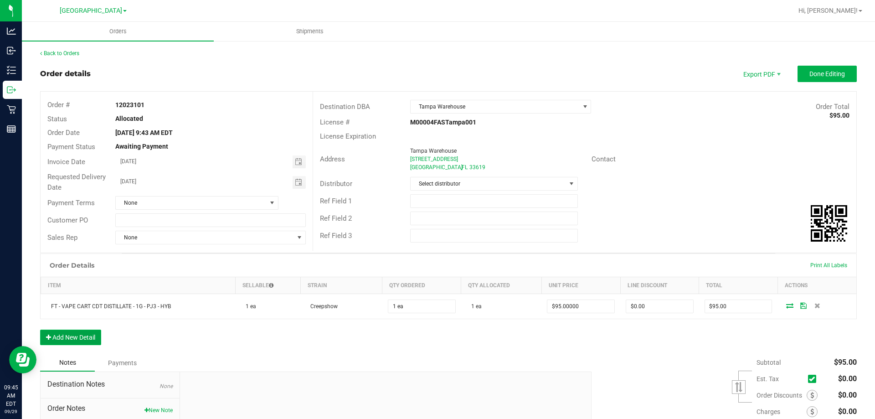
click at [90, 331] on button "Add New Detail" at bounding box center [70, 338] width 61 height 16
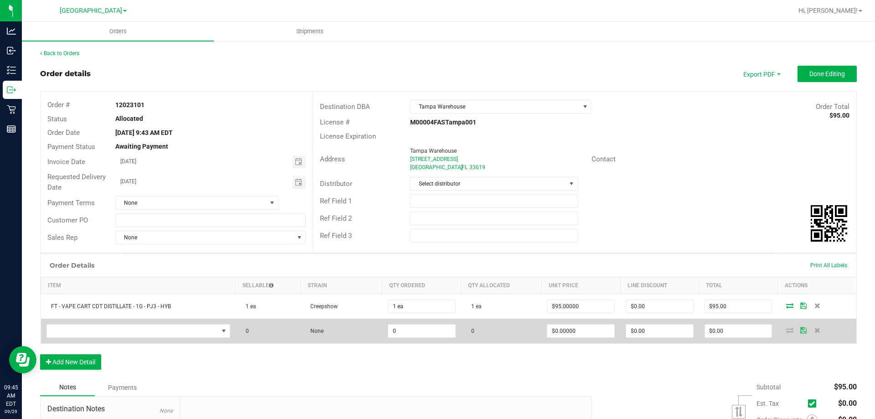
click at [104, 323] on td at bounding box center [138, 331] width 195 height 25
click at [103, 326] on span "NO DATA FOUND" at bounding box center [132, 331] width 171 height 13
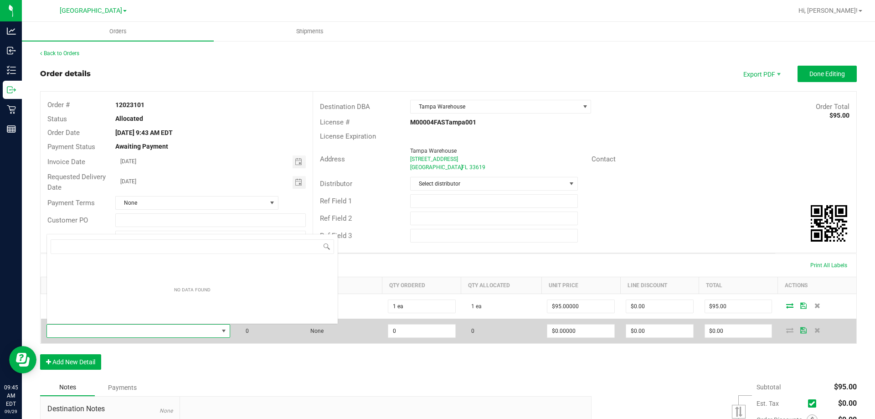
scroll to position [14, 180]
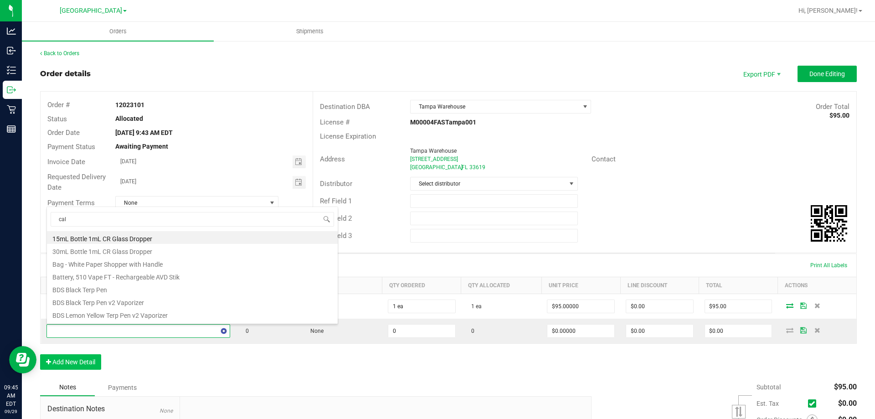
type input "calm"
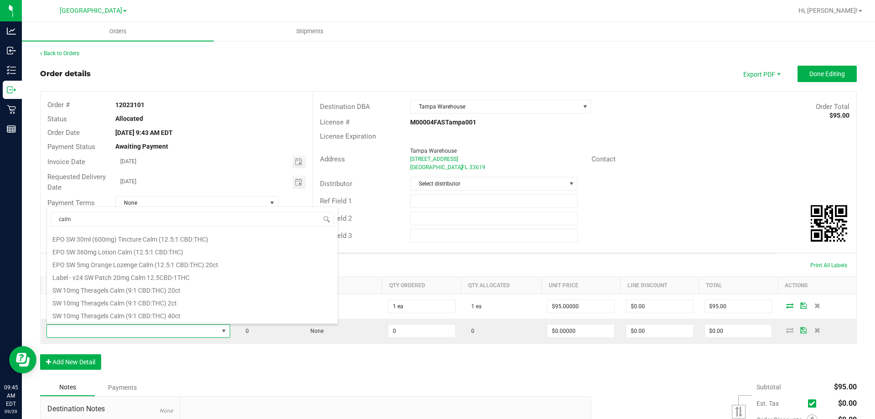
scroll to position [164, 0]
click at [88, 315] on li "SW 30ml (1350mg) Tincture Calm (12.5:1 CBD:THC)" at bounding box center [192, 316] width 291 height 13
type input "0 ea"
type input "$150.00000"
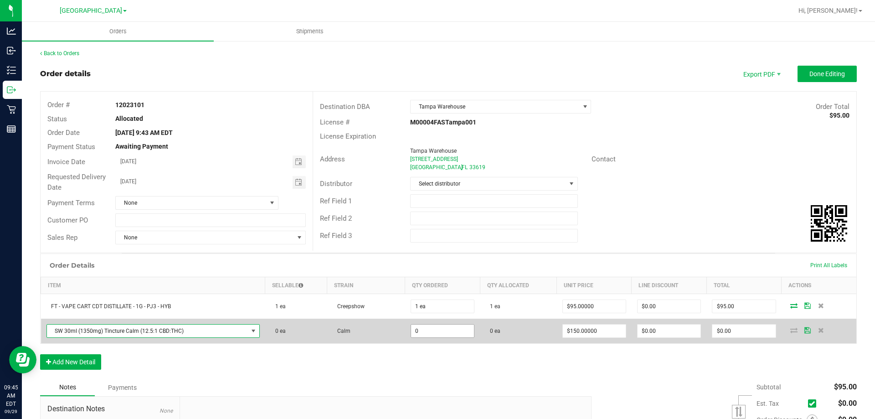
click at [446, 335] on input "0" at bounding box center [442, 331] width 63 height 13
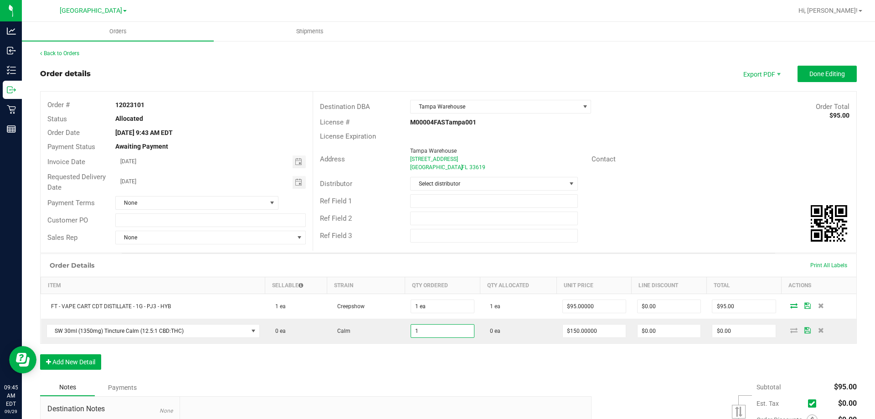
type input "1 ea"
type input "$150.00"
click at [454, 366] on div "Order Details Print All Labels Item Sellable Strain Qty Ordered Qty Allocated U…" at bounding box center [448, 316] width 817 height 125
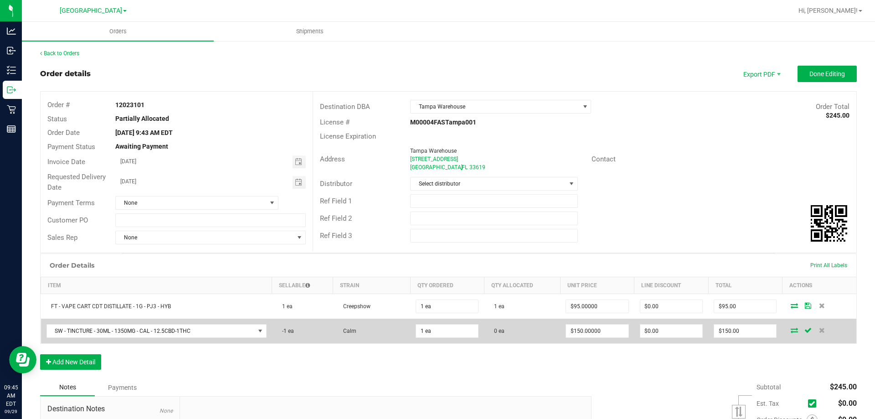
click at [791, 332] on icon at bounding box center [794, 329] width 7 height 5
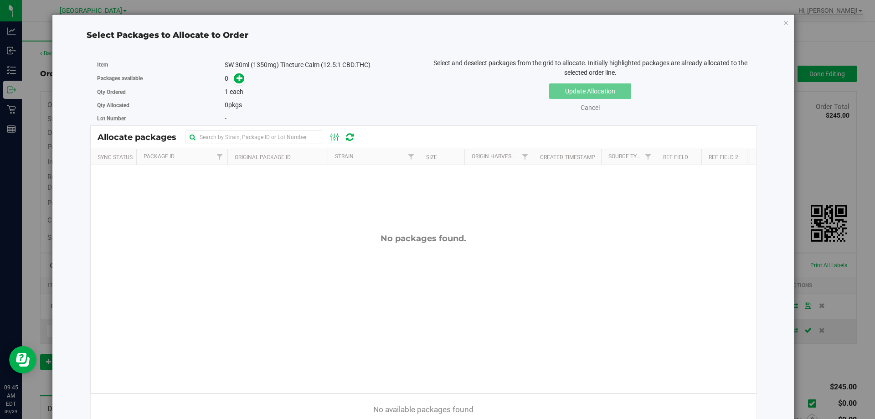
click at [412, 223] on div "No packages found." at bounding box center [424, 313] width 667 height 296
click at [783, 25] on icon "button" at bounding box center [786, 22] width 6 height 11
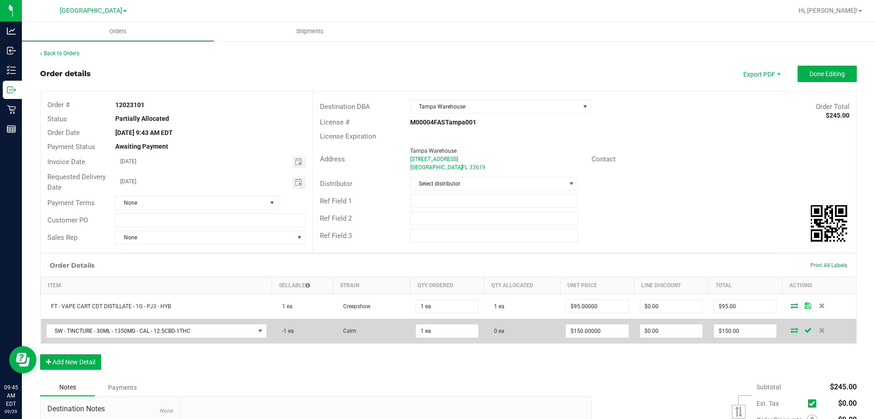
click at [303, 333] on td "-1 ea" at bounding box center [302, 331] width 61 height 25
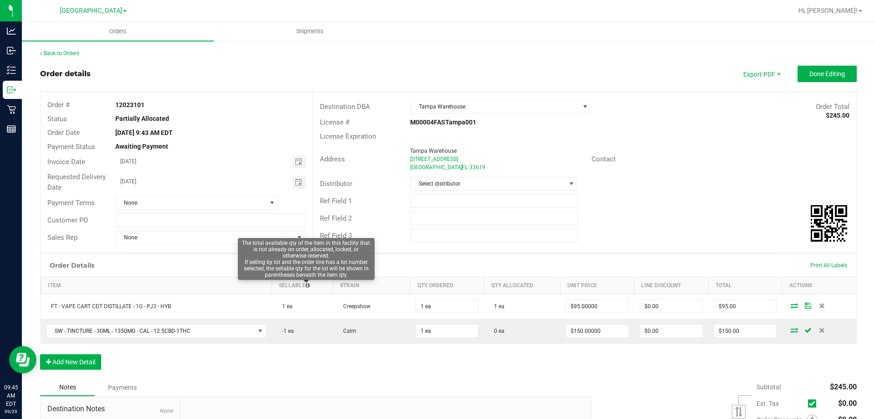
click at [306, 284] on icon at bounding box center [307, 285] width 5 height 5
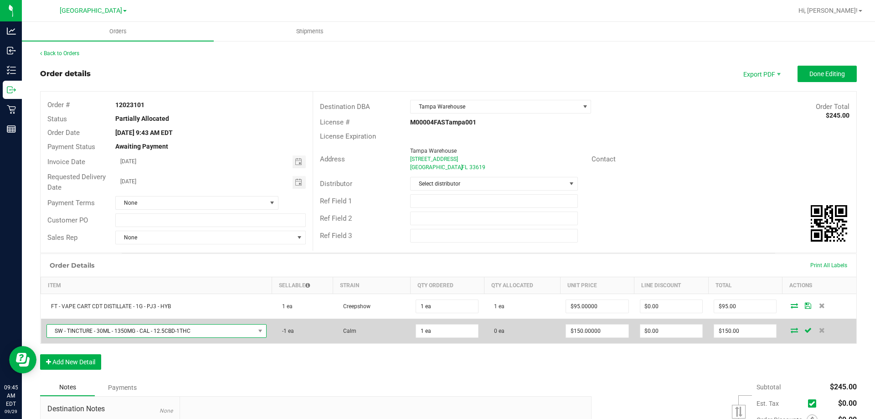
click at [244, 333] on span "SW - TINCTURE - 30ML - 1350MG - CAL - 12.5CBD-1THC" at bounding box center [151, 331] width 208 height 13
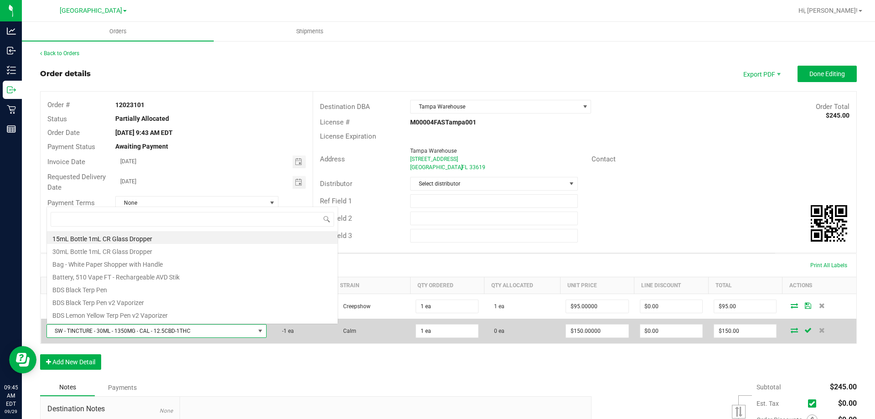
scroll to position [14, 216]
type input "tincture"
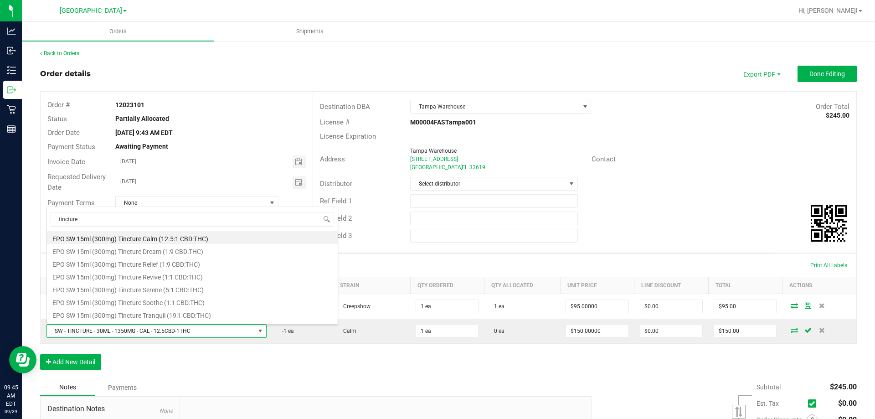
scroll to position [164, 0]
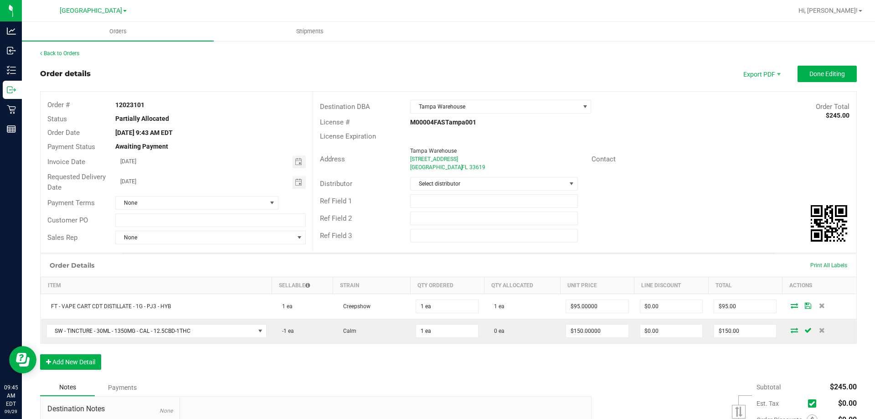
click at [320, 353] on div "Order Details Print All Labels Item Sellable Strain Qty Ordered Qty Allocated U…" at bounding box center [448, 316] width 817 height 125
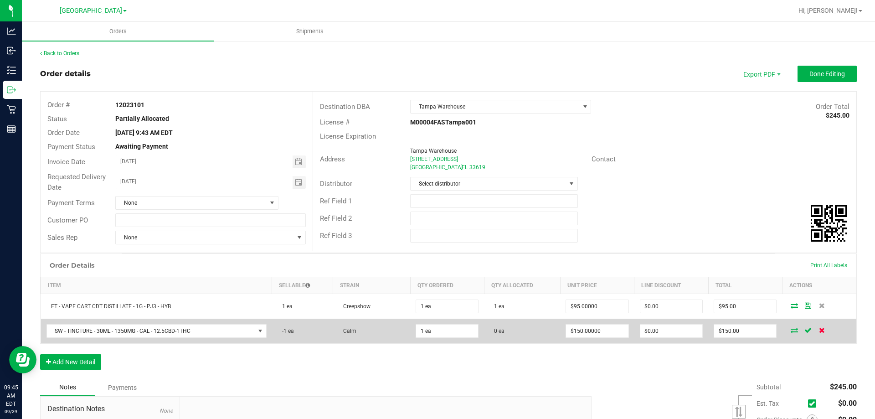
click at [819, 332] on span at bounding box center [822, 329] width 14 height 5
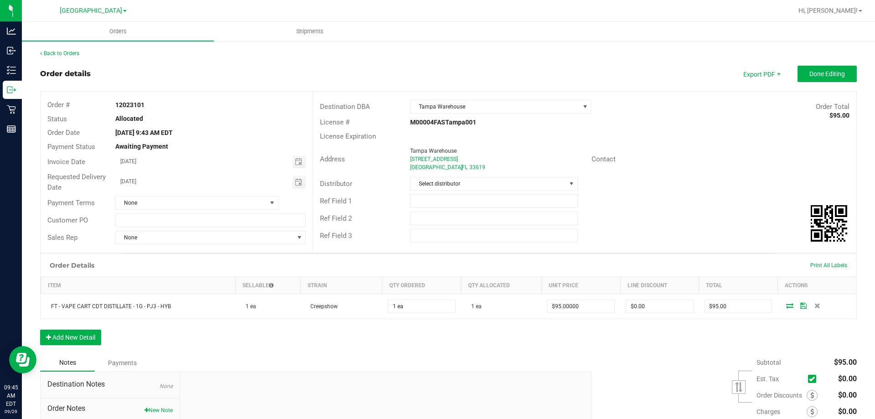
click at [820, 65] on div "Back to Orders Order details Export PDF Done Editing Order # 12023101 Status Al…" at bounding box center [448, 271] width 817 height 445
click at [821, 68] on button "Done Editing" at bounding box center [827, 74] width 59 height 16
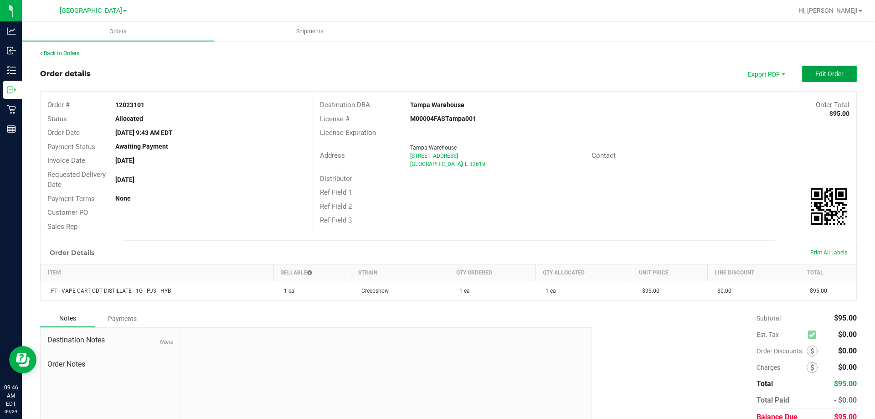
click at [816, 72] on span "Edit Order" at bounding box center [830, 73] width 28 height 7
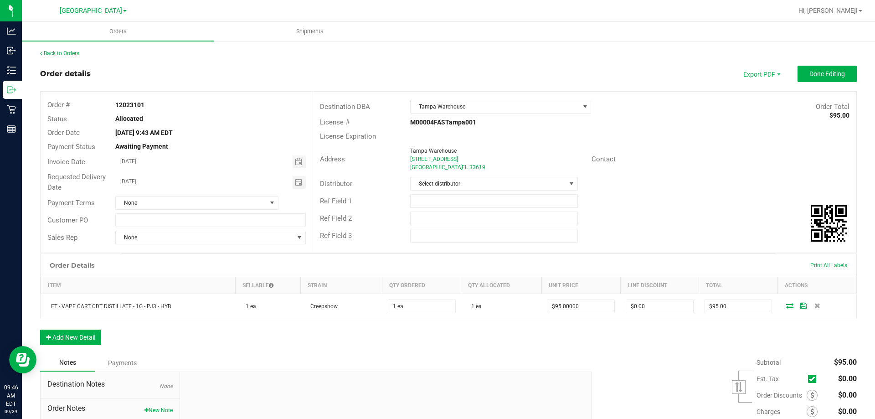
click at [86, 324] on div "Order Details Print All Labels Item Sellable Strain Qty Ordered Qty Allocated U…" at bounding box center [448, 304] width 817 height 101
click at [78, 338] on button "Add New Detail" at bounding box center [70, 338] width 61 height 16
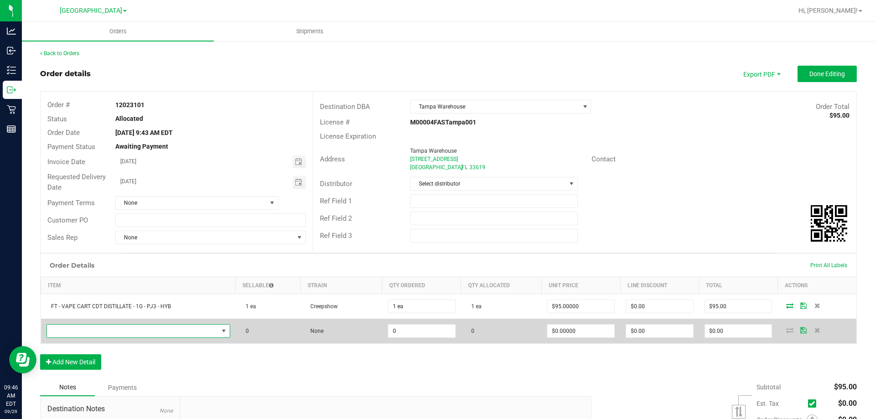
click at [93, 331] on span "NO DATA FOUND" at bounding box center [132, 331] width 171 height 13
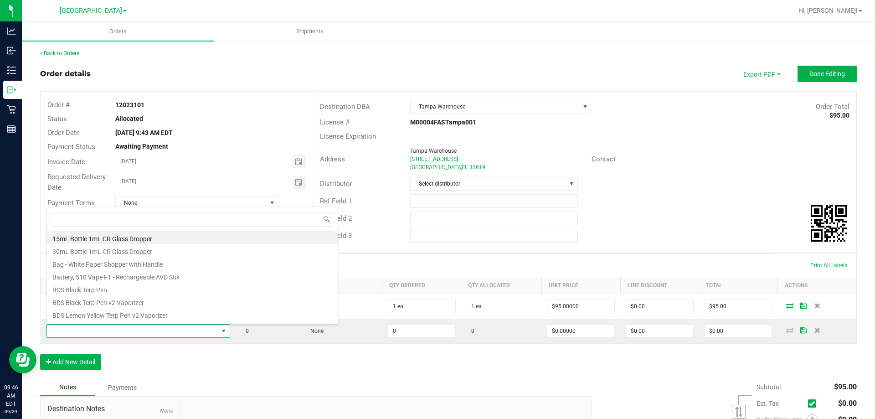
scroll to position [14, 180]
type input "calm"
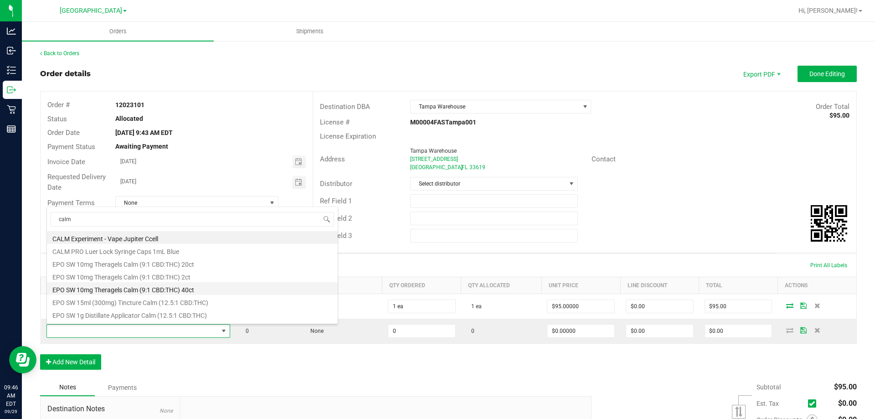
scroll to position [164, 0]
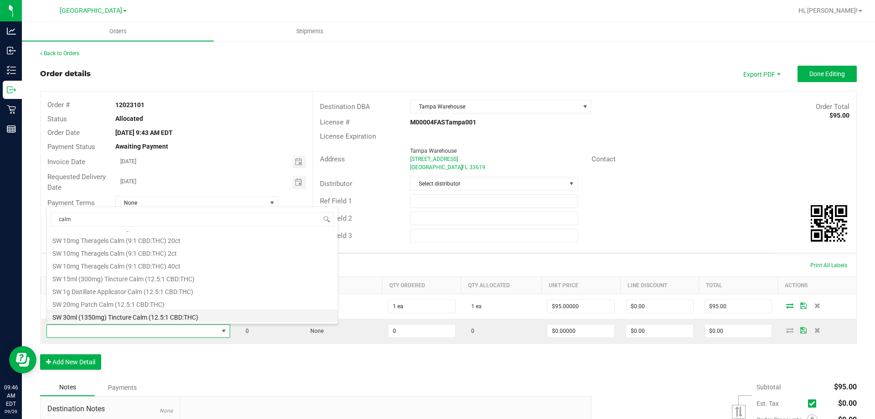
click at [165, 320] on li "SW 30ml (1350mg) Tincture Calm (12.5:1 CBD:THC)" at bounding box center [192, 316] width 291 height 13
type input "0 ea"
type input "$150.00000"
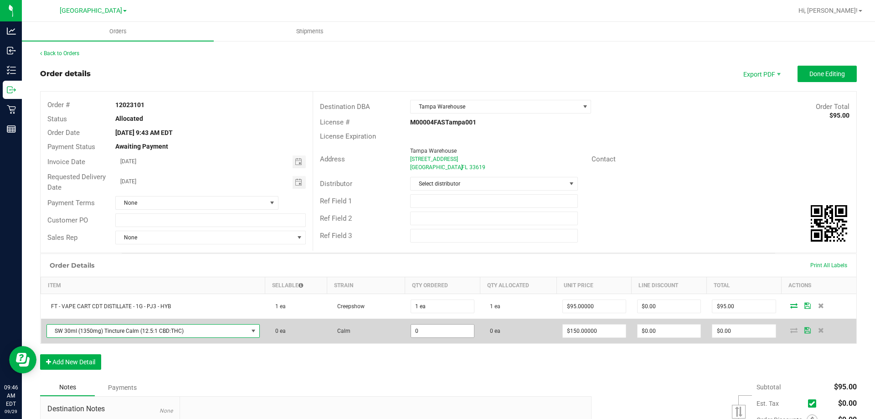
click at [434, 328] on input "0" at bounding box center [442, 331] width 63 height 13
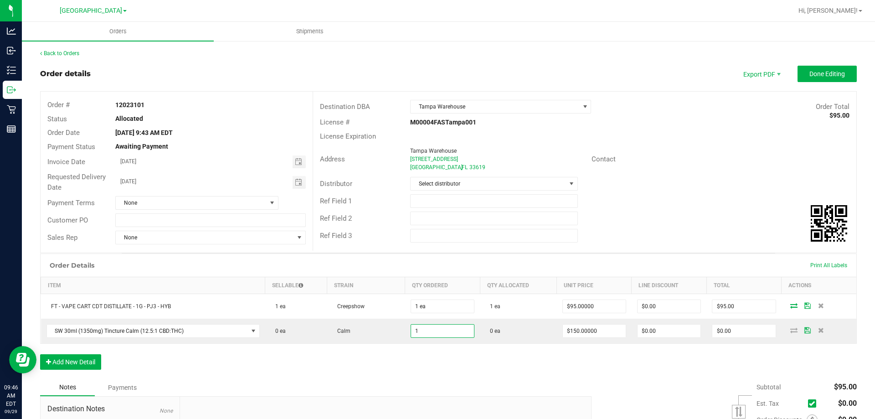
type input "1 ea"
type input "$150.00"
click at [463, 376] on div "Order Details Print All Labels Item Sellable Strain Qty Ordered Qty Allocated U…" at bounding box center [448, 316] width 817 height 125
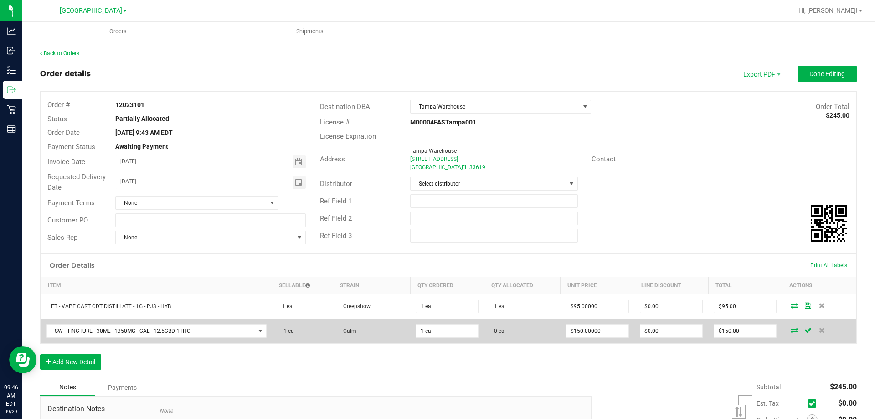
click at [791, 330] on icon at bounding box center [794, 329] width 7 height 5
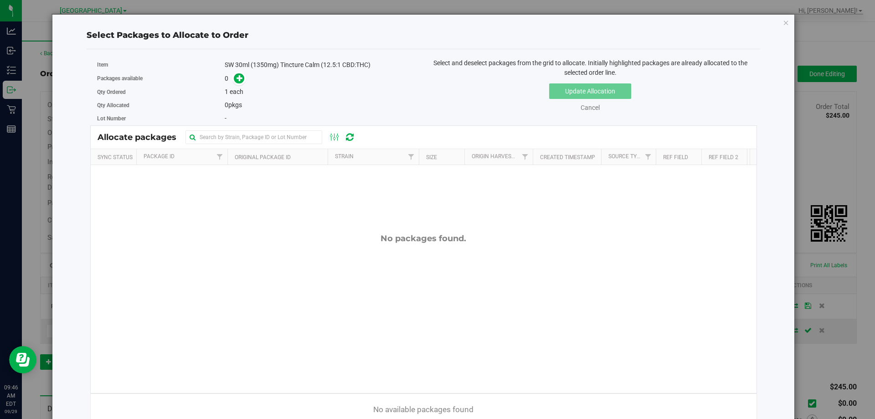
click at [786, 21] on div "Select Packages to Allocate to Order Item SW 30ml (1350mg) Tincture Calm (12.5:…" at bounding box center [423, 227] width 743 height 426
click at [783, 21] on icon "button" at bounding box center [786, 22] width 6 height 11
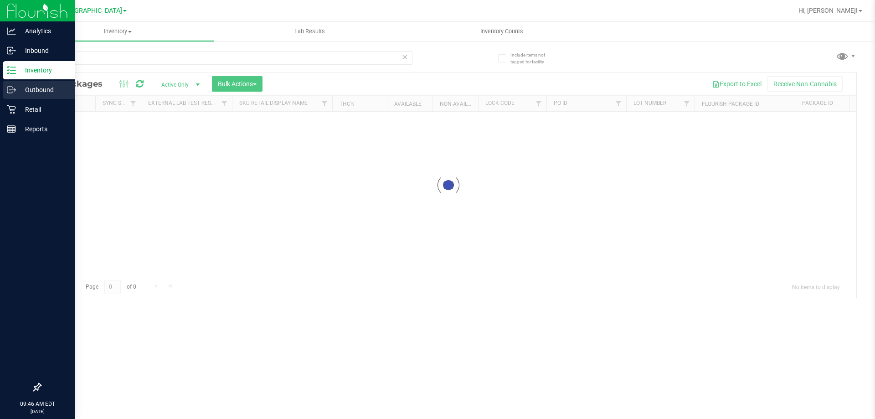
click at [11, 97] on div "Outbound" at bounding box center [39, 90] width 72 height 18
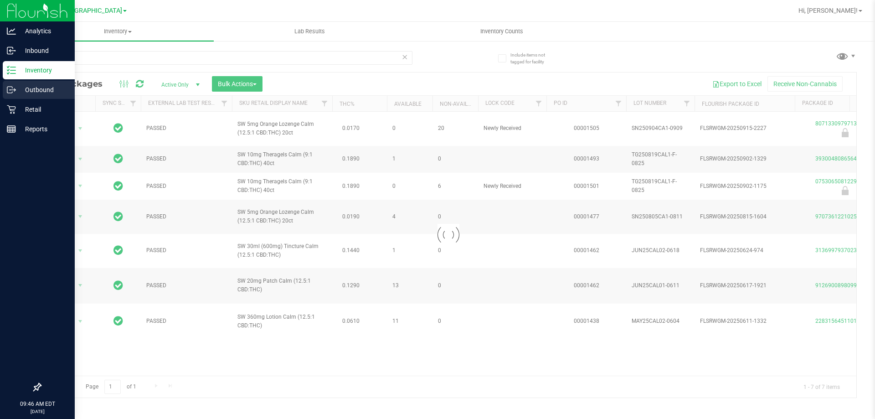
click at [11, 97] on div "Outbound" at bounding box center [39, 90] width 72 height 18
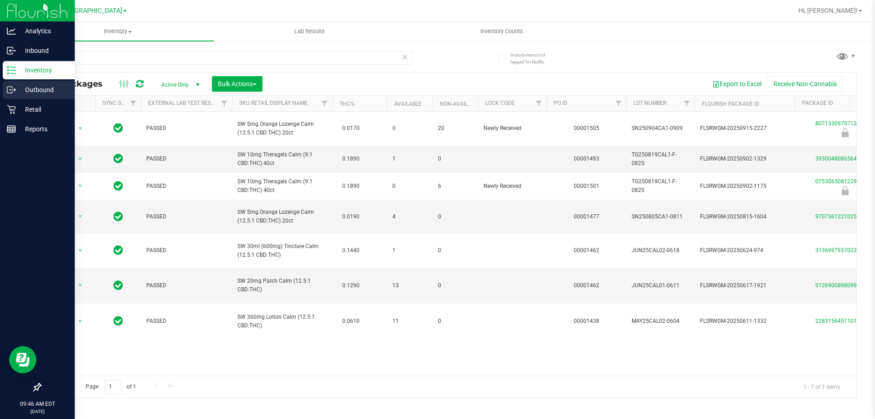
click at [15, 92] on icon at bounding box center [11, 89] width 9 height 9
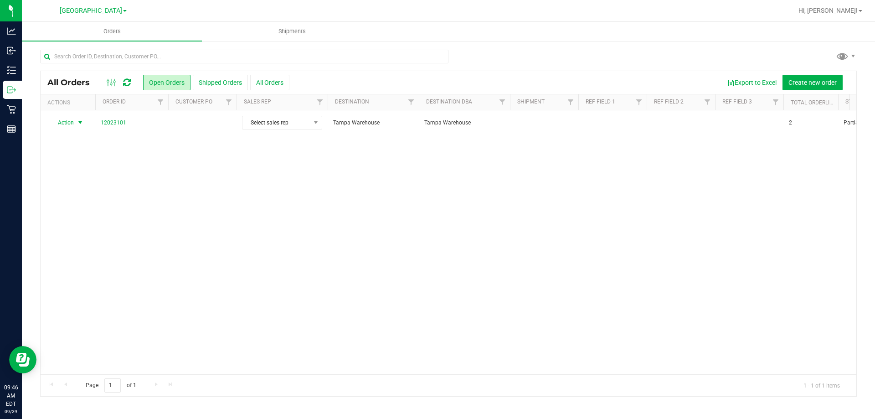
click at [72, 124] on span "Action" at bounding box center [62, 122] width 25 height 13
click at [75, 165] on li "Edit order" at bounding box center [84, 165] width 68 height 14
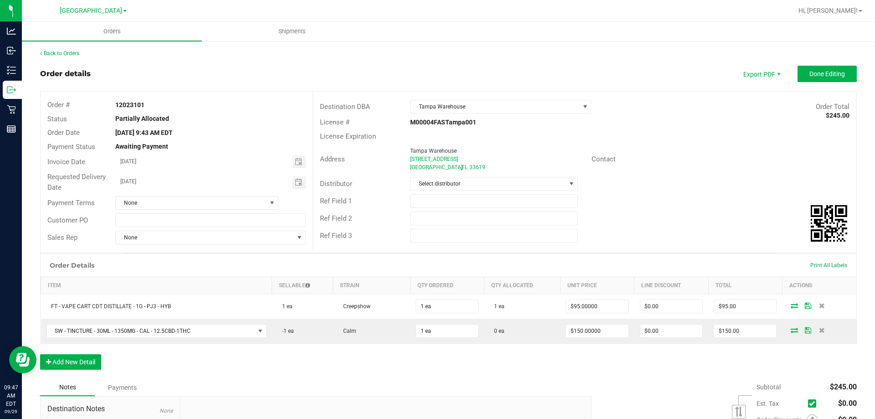
click at [284, 363] on div "Order Details Print All Labels Item Sellable Strain Qty Ordered Qty Allocated U…" at bounding box center [448, 316] width 817 height 125
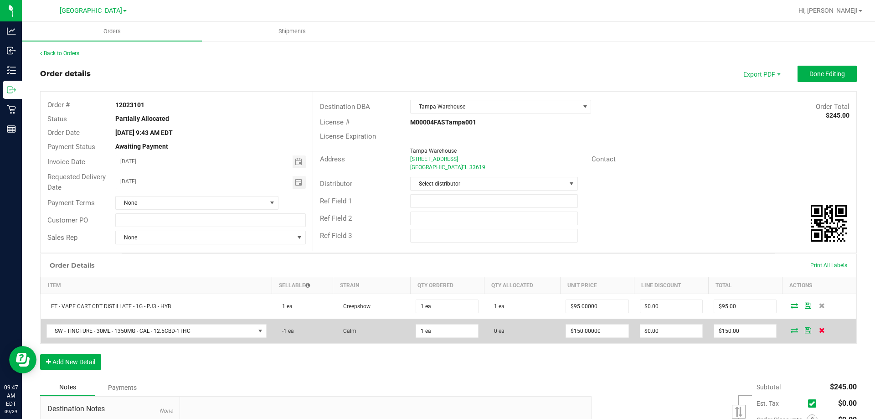
click at [819, 331] on icon at bounding box center [822, 329] width 6 height 5
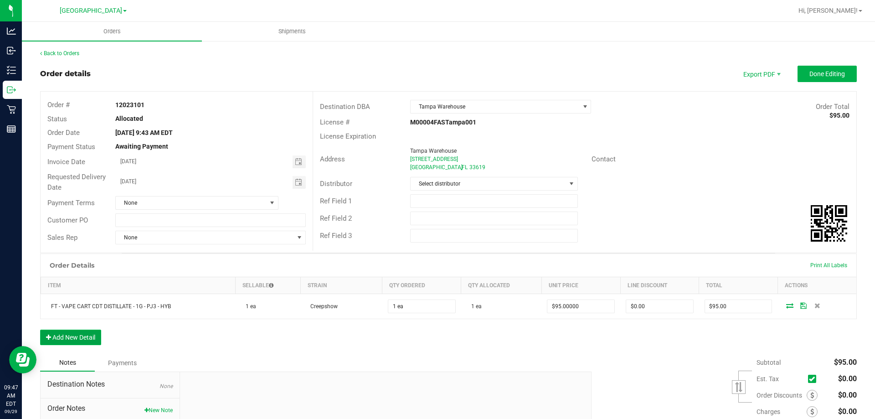
click at [80, 334] on button "Add New Detail" at bounding box center [70, 338] width 61 height 16
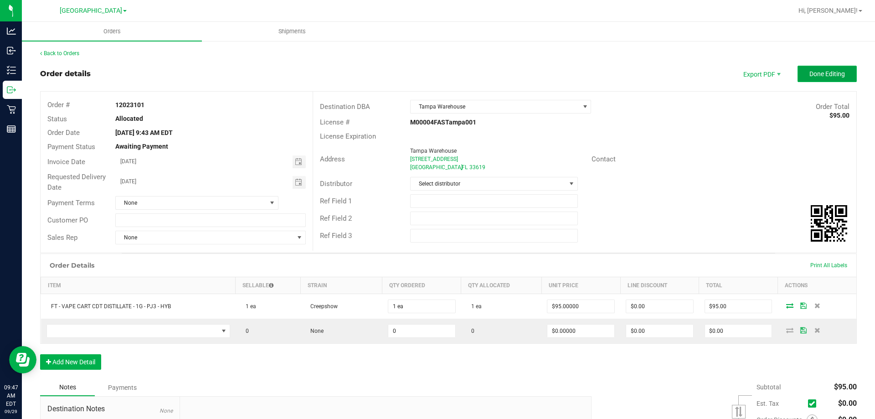
click at [829, 67] on button "Done Editing" at bounding box center [827, 74] width 59 height 16
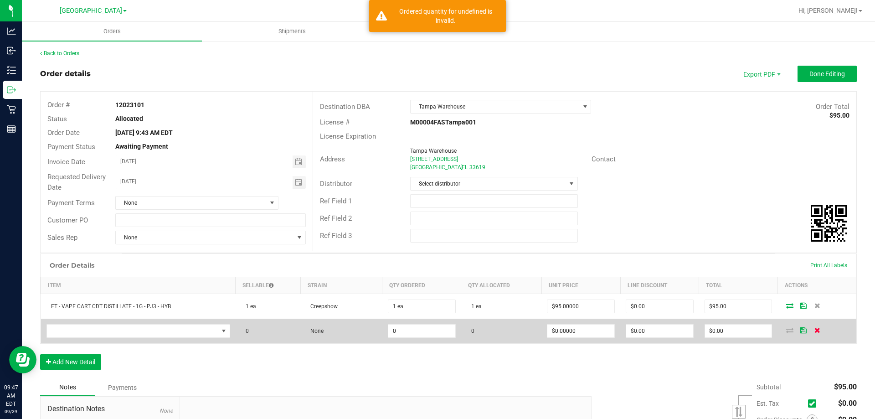
click at [815, 331] on icon at bounding box center [818, 329] width 6 height 5
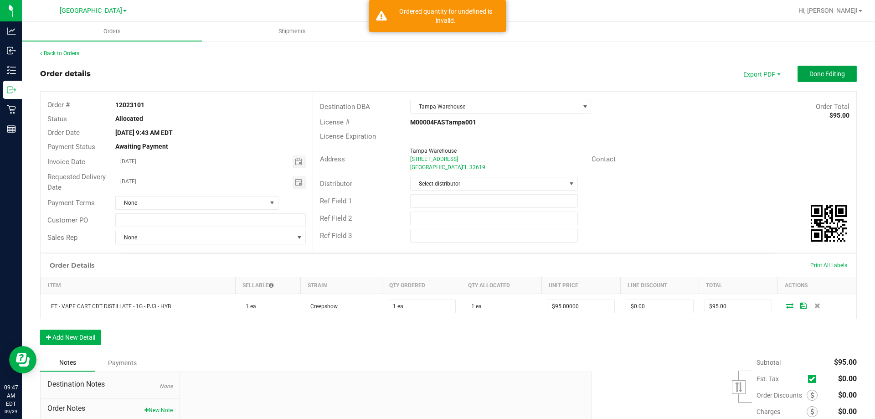
click at [829, 74] on span "Done Editing" at bounding box center [828, 73] width 36 height 7
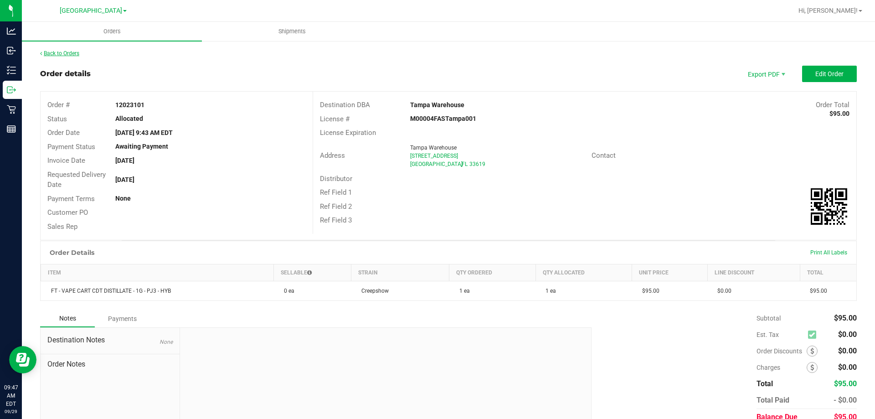
click at [71, 51] on link "Back to Orders" at bounding box center [59, 53] width 39 height 6
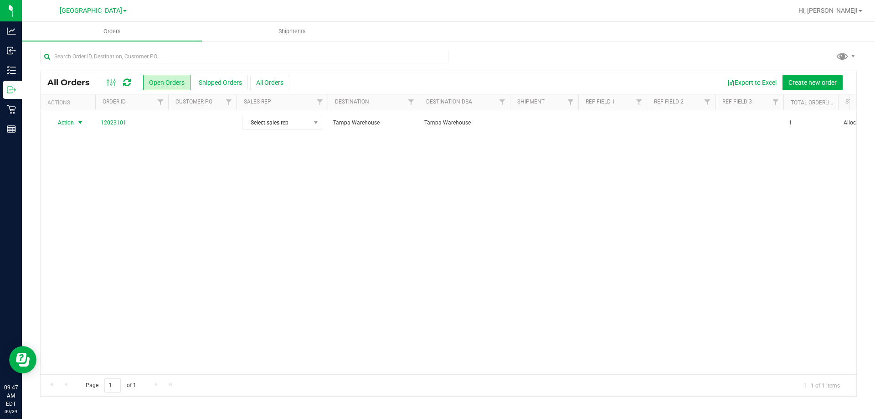
click at [78, 122] on span "select" at bounding box center [80, 122] width 7 height 7
click at [74, 167] on li "Edit order" at bounding box center [84, 165] width 68 height 14
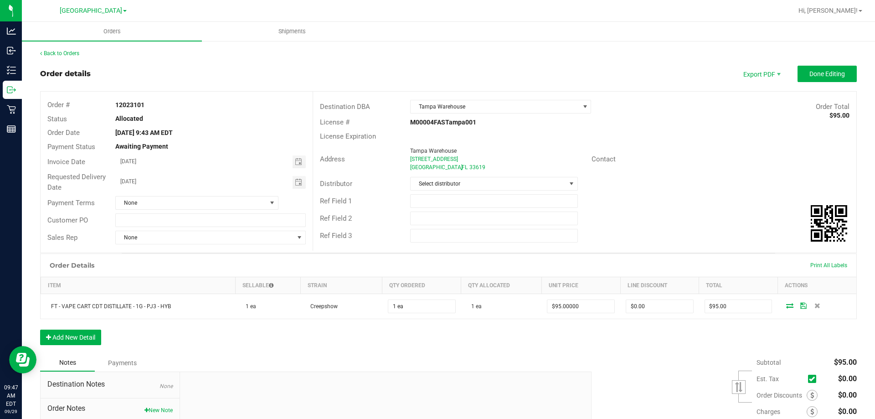
click at [82, 326] on div "Order Details Print All Labels Item Sellable Strain Qty Ordered Qty Allocated U…" at bounding box center [448, 304] width 817 height 101
click at [83, 334] on button "Add New Detail" at bounding box center [70, 338] width 61 height 16
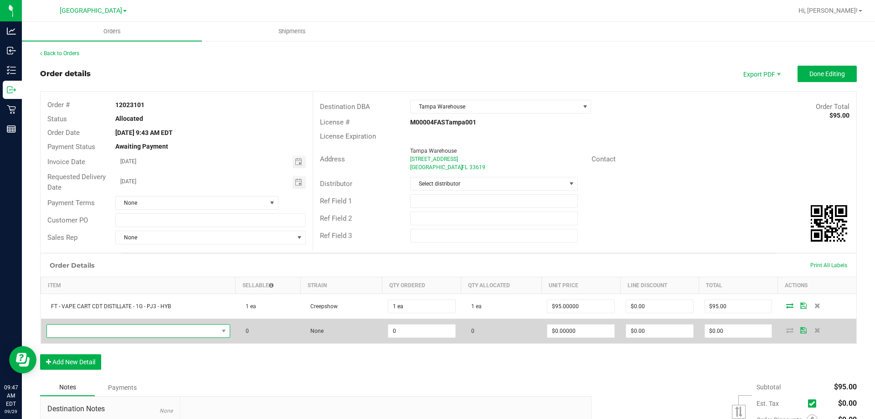
click at [97, 326] on span "NO DATA FOUND" at bounding box center [132, 331] width 171 height 13
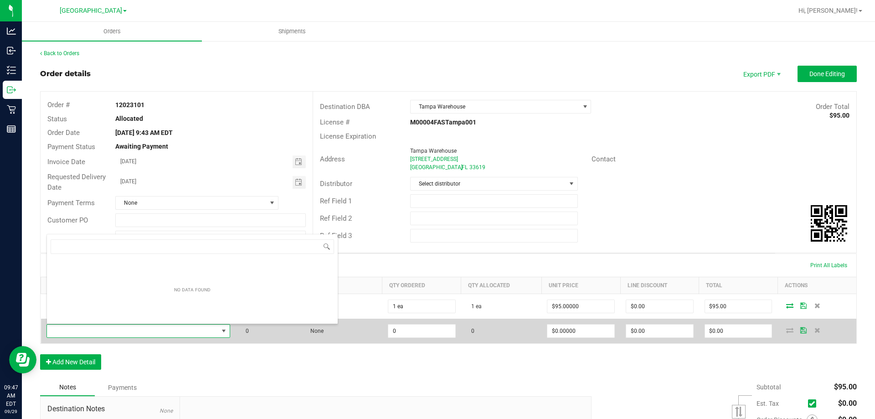
scroll to position [14, 180]
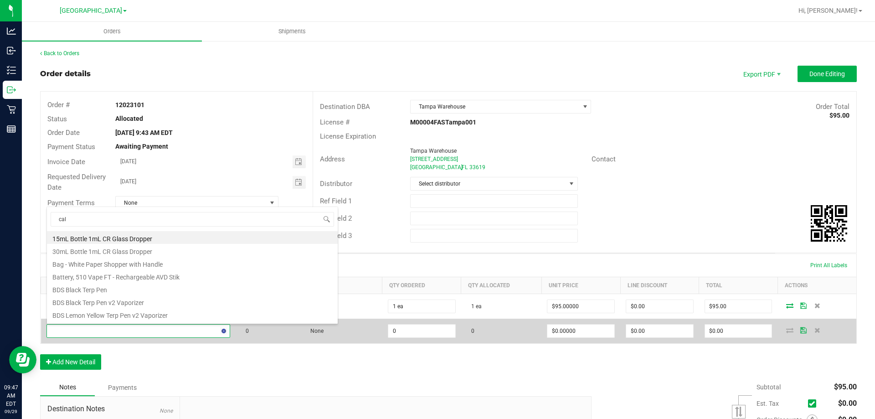
type input "calm"
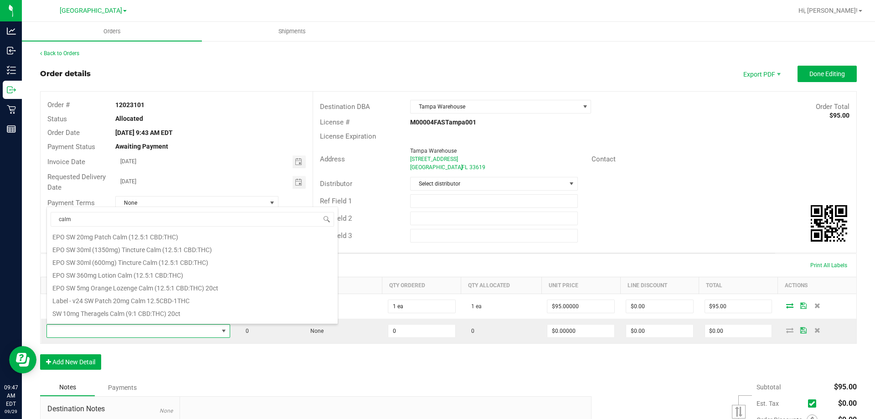
scroll to position [164, 0]
click at [119, 311] on li "SW 30ml (1350mg) Tincture Calm (12.5:1 CBD:THC)" at bounding box center [192, 316] width 291 height 13
type input "0 ea"
type input "$150.00000"
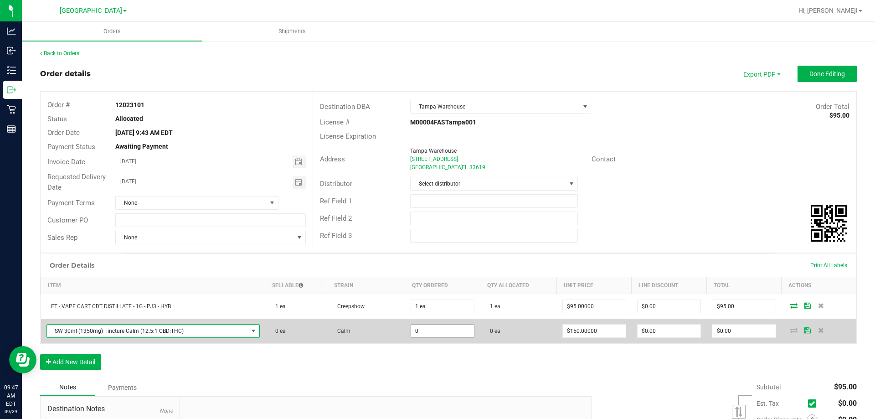
click at [430, 331] on input "0" at bounding box center [442, 331] width 63 height 13
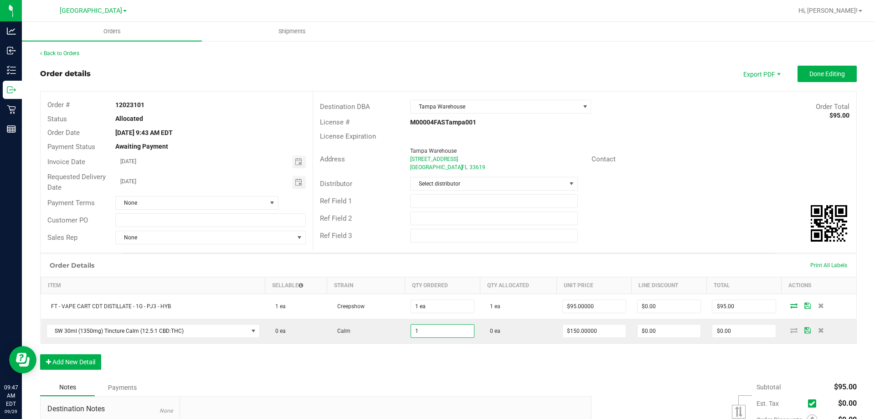
type input "1 ea"
type input "$150.00"
click at [436, 358] on div "Order Details Print All Labels Item Sellable Strain Qty Ordered Qty Allocated U…" at bounding box center [448, 316] width 817 height 125
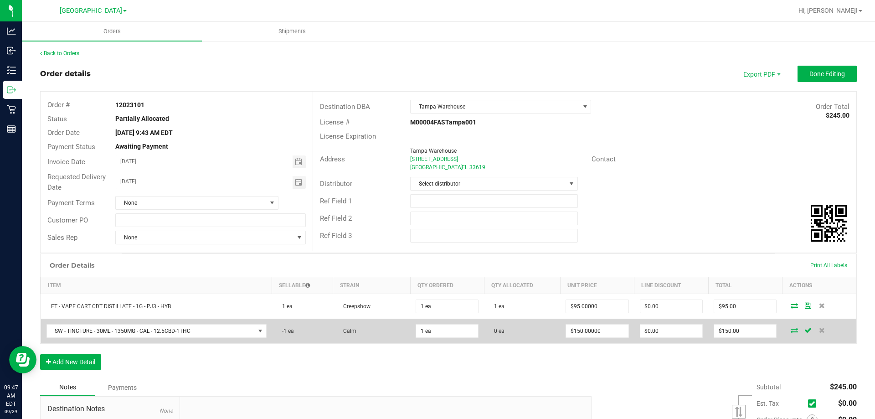
click at [791, 327] on icon at bounding box center [794, 329] width 7 height 5
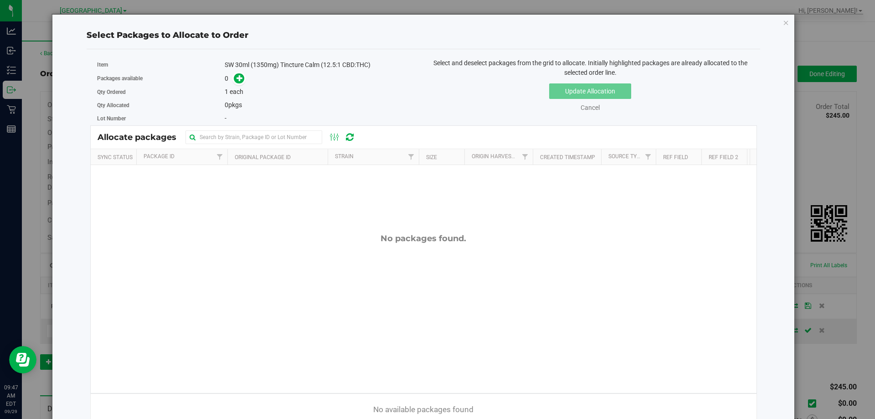
click at [474, 99] on div "Update Allocation Cancel" at bounding box center [590, 95] width 320 height 33
click at [274, 141] on input "text" at bounding box center [254, 137] width 137 height 14
type input "calm"
click at [351, 140] on icon at bounding box center [350, 137] width 8 height 9
click at [335, 137] on icon at bounding box center [335, 137] width 10 height 11
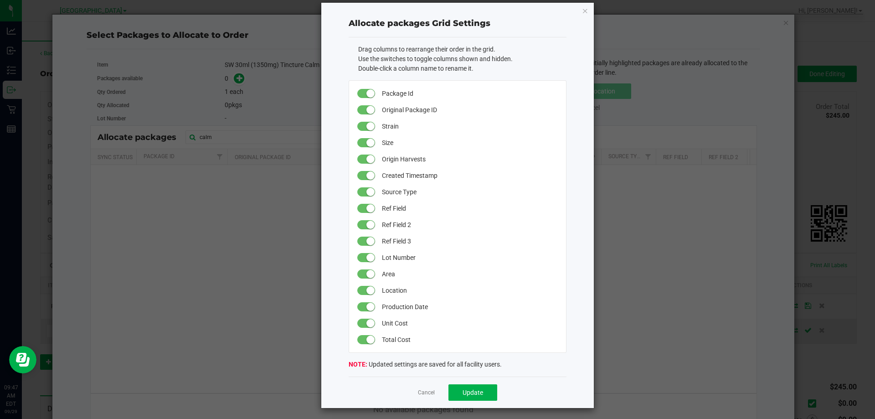
scroll to position [15, 0]
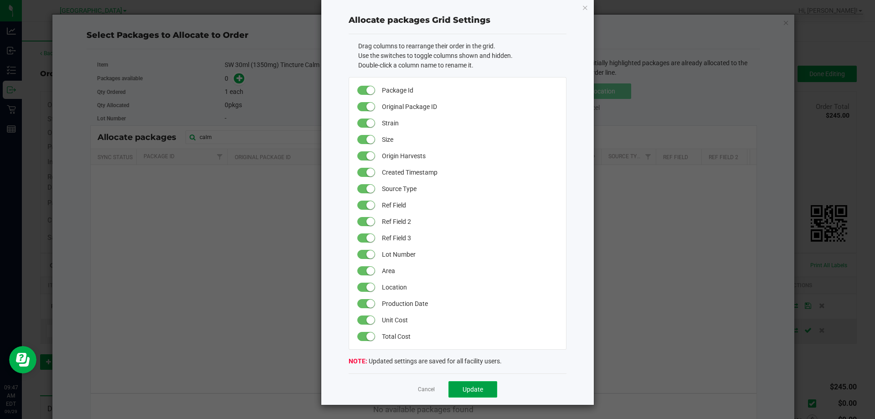
click at [462, 385] on button "Update" at bounding box center [473, 389] width 49 height 16
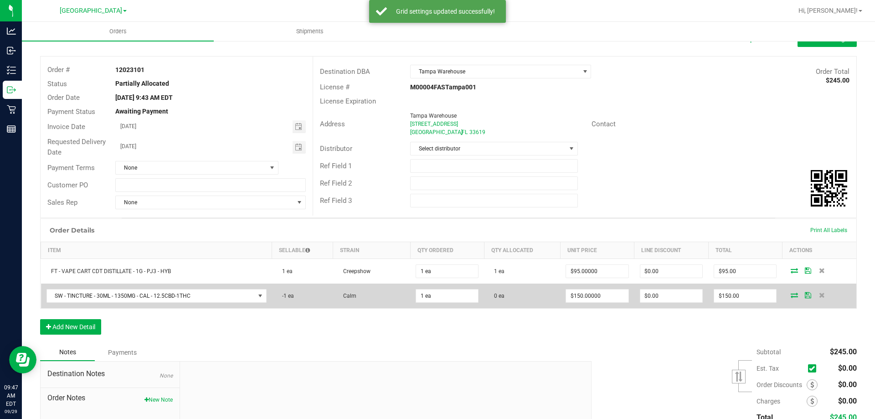
scroll to position [91, 0]
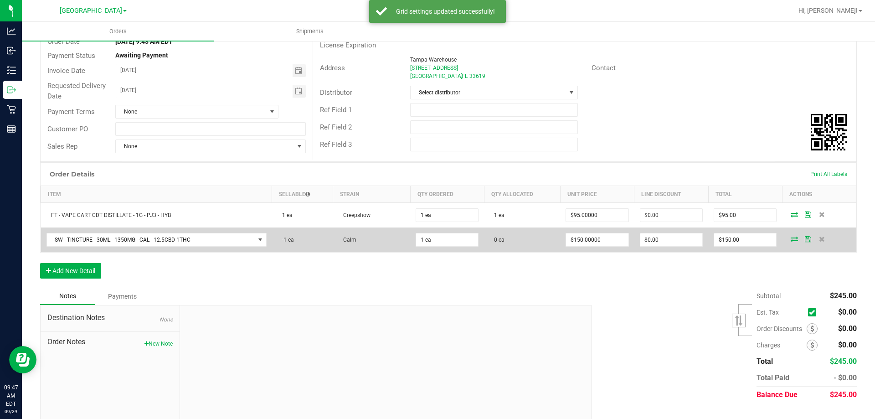
click at [791, 237] on icon at bounding box center [794, 238] width 7 height 5
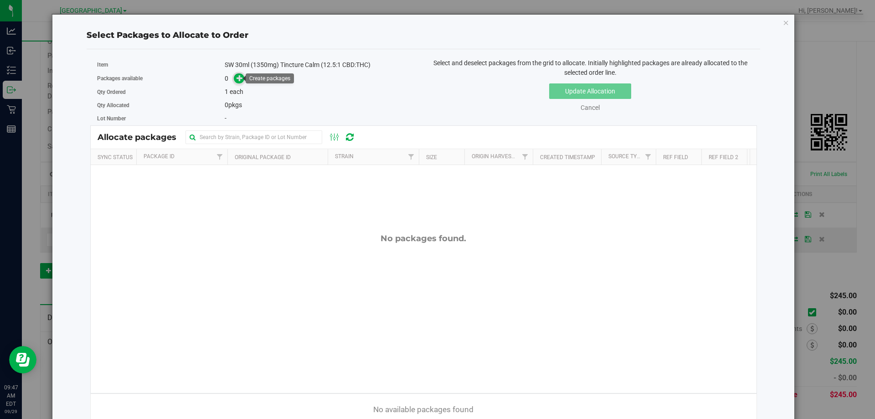
click at [238, 78] on icon at bounding box center [240, 78] width 6 height 6
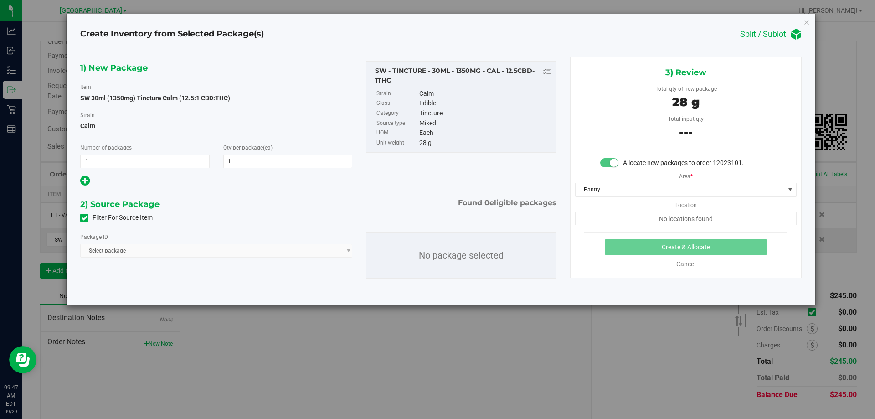
click at [291, 252] on span "Select package" at bounding box center [216, 251] width 272 height 14
click at [794, 191] on span at bounding box center [790, 189] width 7 height 7
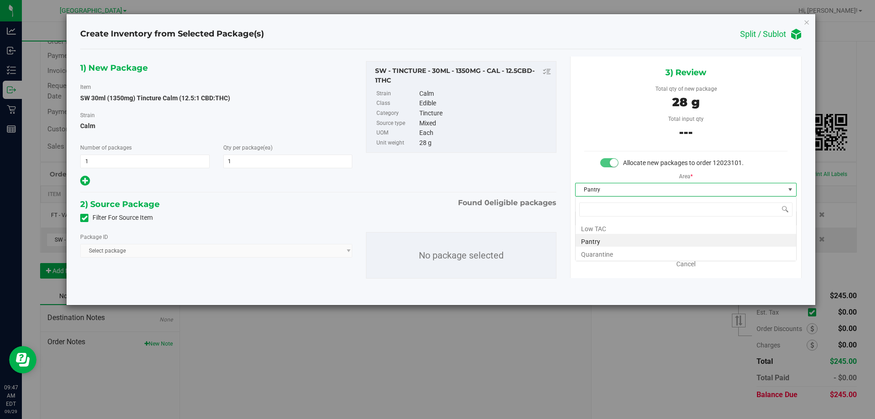
scroll to position [14, 221]
click at [794, 191] on span at bounding box center [790, 189] width 7 height 7
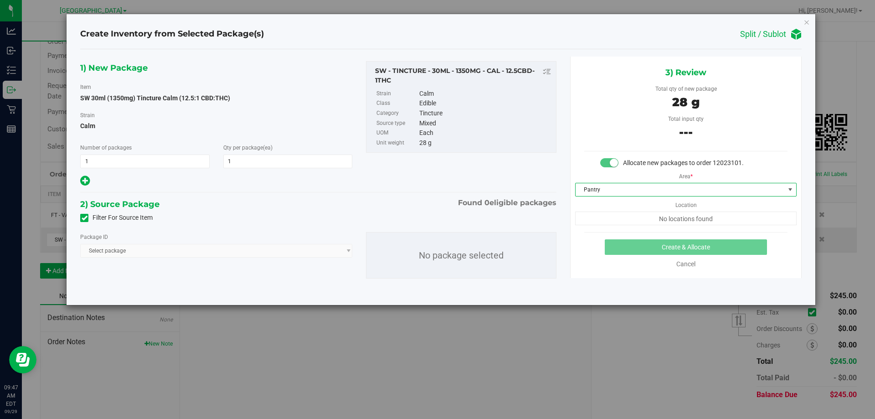
click at [778, 221] on span "No locations found" at bounding box center [686, 219] width 222 height 14
click at [461, 224] on div "Filter For Source Item" at bounding box center [318, 218] width 490 height 14
click at [439, 114] on div "Tincture" at bounding box center [485, 114] width 132 height 10
drag, startPoint x: 162, startPoint y: 98, endPoint x: 142, endPoint y: 115, distance: 26.6
click at [160, 98] on span "SW 30ml (1350mg) Tincture Calm (12.5:1 CBD:THC)" at bounding box center [155, 97] width 150 height 7
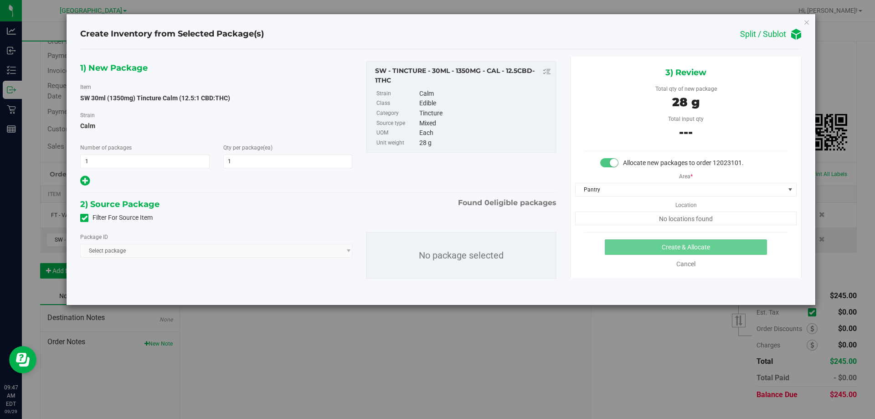
drag, startPoint x: 150, startPoint y: 208, endPoint x: 145, endPoint y: 215, distance: 8.8
click at [149, 210] on span "2) Source Package" at bounding box center [119, 204] width 79 height 14
click at [145, 215] on label "Filter For Source Item" at bounding box center [116, 218] width 72 height 10
click at [0, 0] on input "Filter For Source Item" at bounding box center [0, 0] width 0 height 0
click at [179, 247] on span "Select package" at bounding box center [211, 250] width 260 height 13
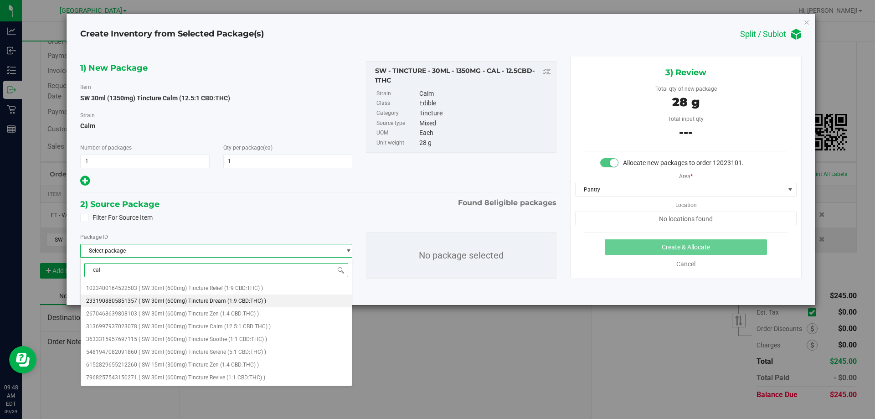
type input "calm"
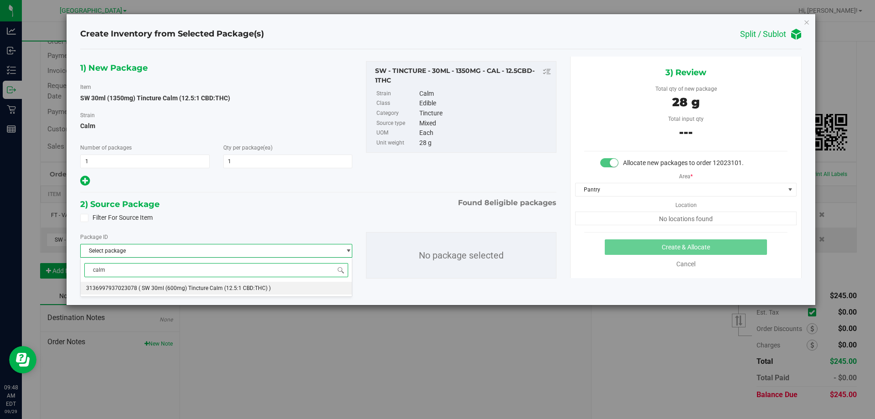
click at [242, 285] on span "( SW 30ml (600mg) Tincture Calm (12.5:1 CBD:THC) )" at bounding box center [205, 288] width 132 height 6
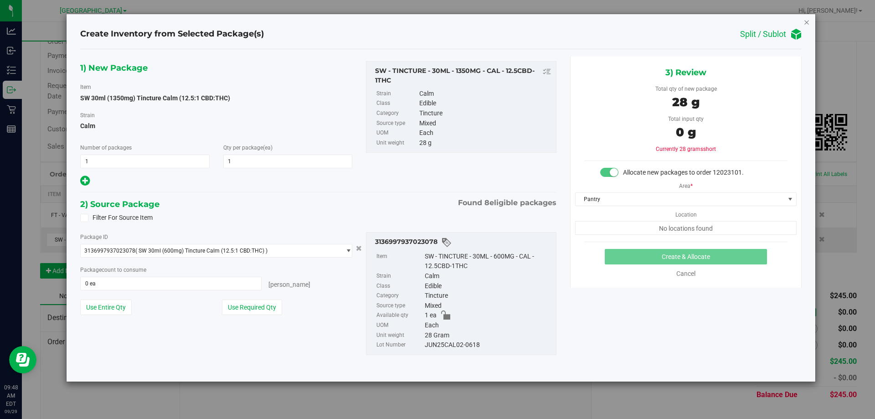
click at [806, 20] on icon "button" at bounding box center [807, 21] width 6 height 11
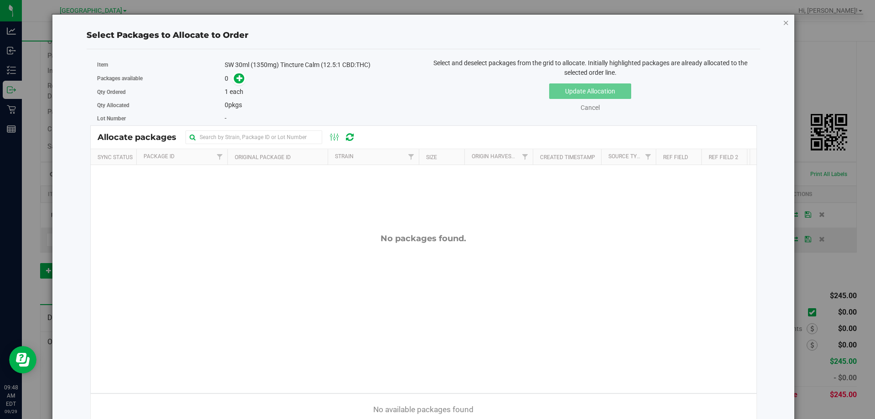
click at [783, 25] on icon "button" at bounding box center [786, 22] width 6 height 11
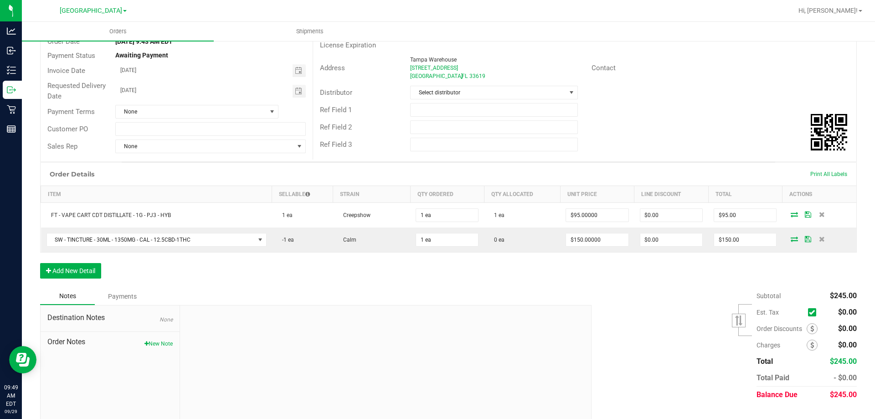
click at [419, 268] on div "Order Details Print All Labels Item Sellable Strain Qty Ordered Qty Allocated U…" at bounding box center [448, 224] width 817 height 125
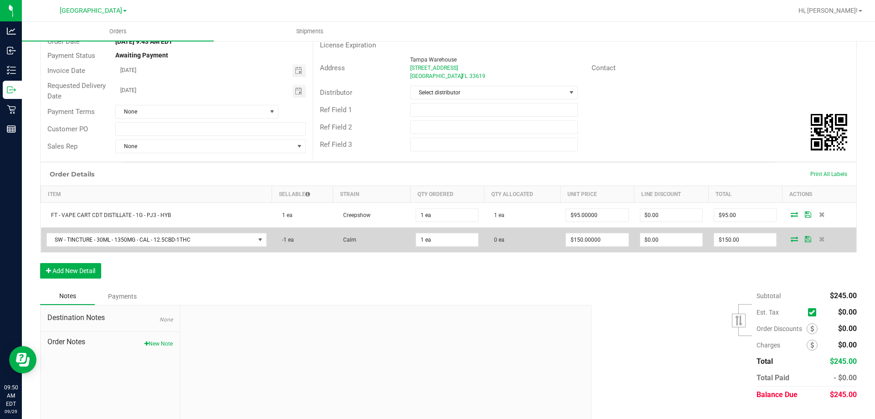
click at [792, 238] on icon at bounding box center [794, 238] width 7 height 5
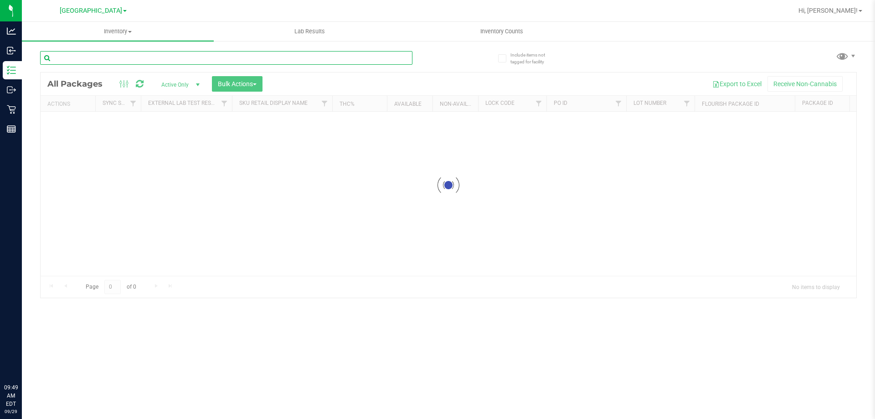
click at [93, 53] on input "text" at bounding box center [226, 58] width 373 height 14
type input "cal"
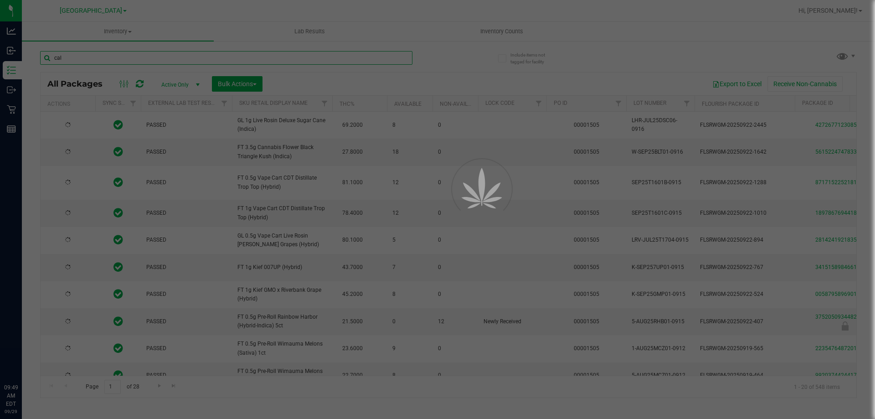
type input "[DATE]"
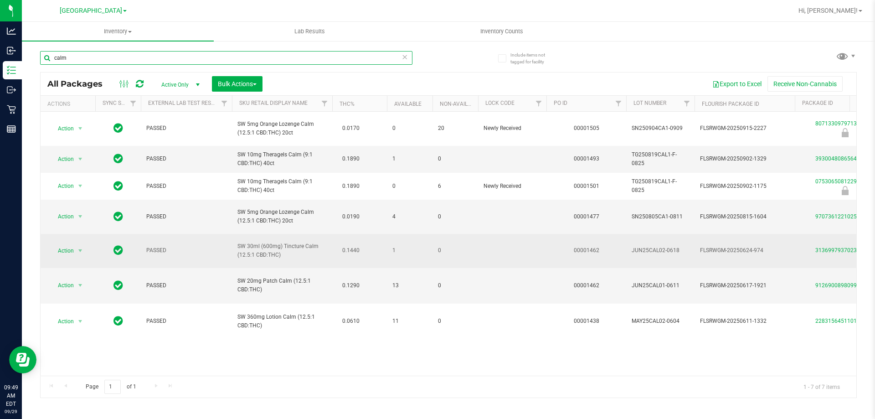
type input "calm"
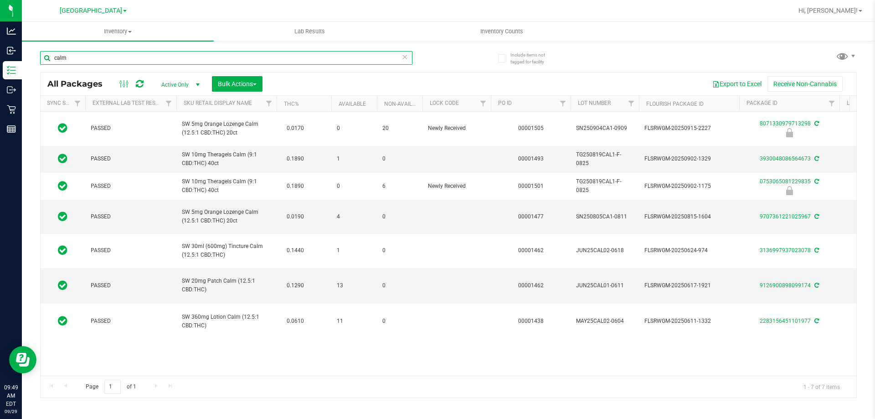
scroll to position [0, 57]
